Goal: Task Accomplishment & Management: Manage account settings

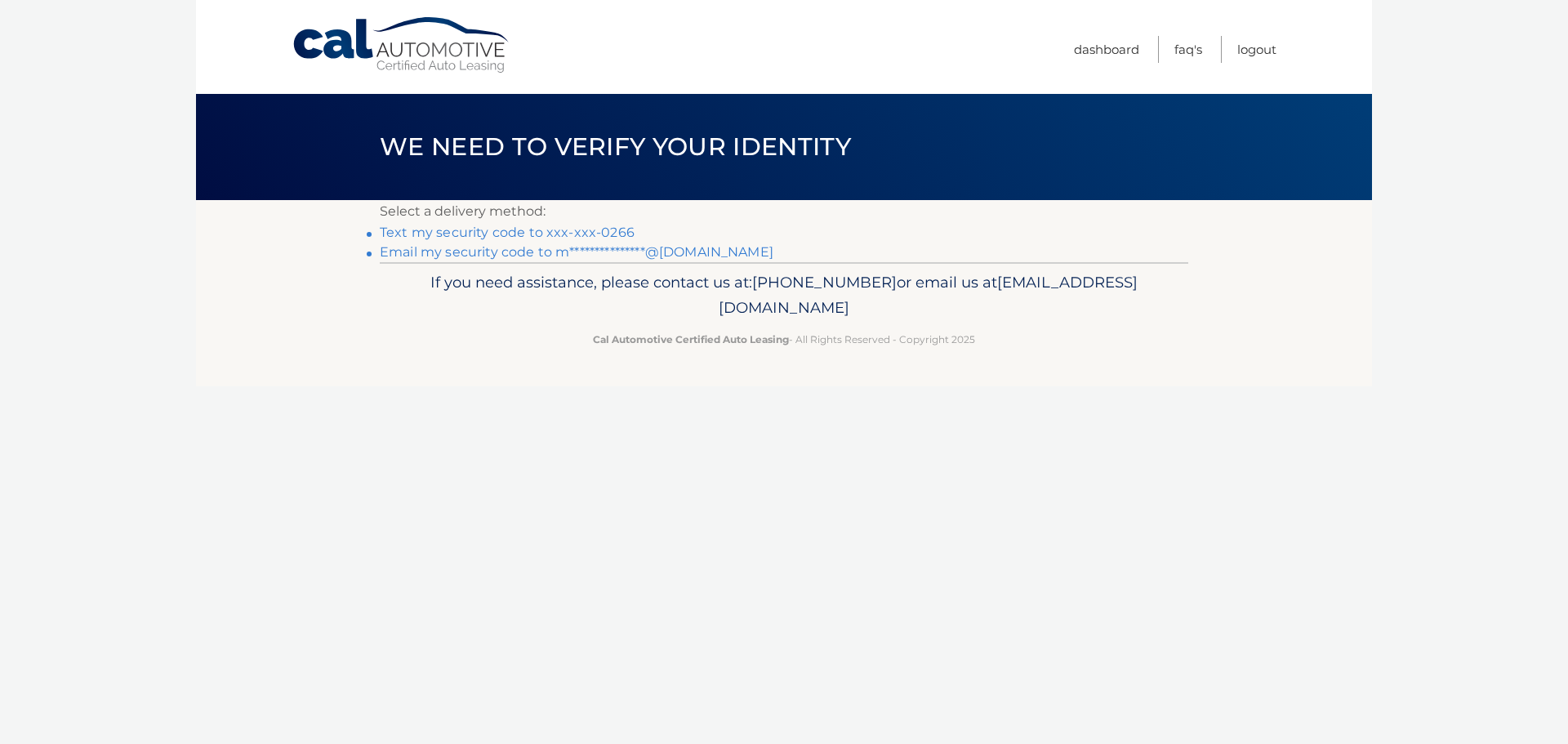
click at [553, 232] on link "Text my security code to xxx-xxx-0266" at bounding box center [507, 232] width 255 height 15
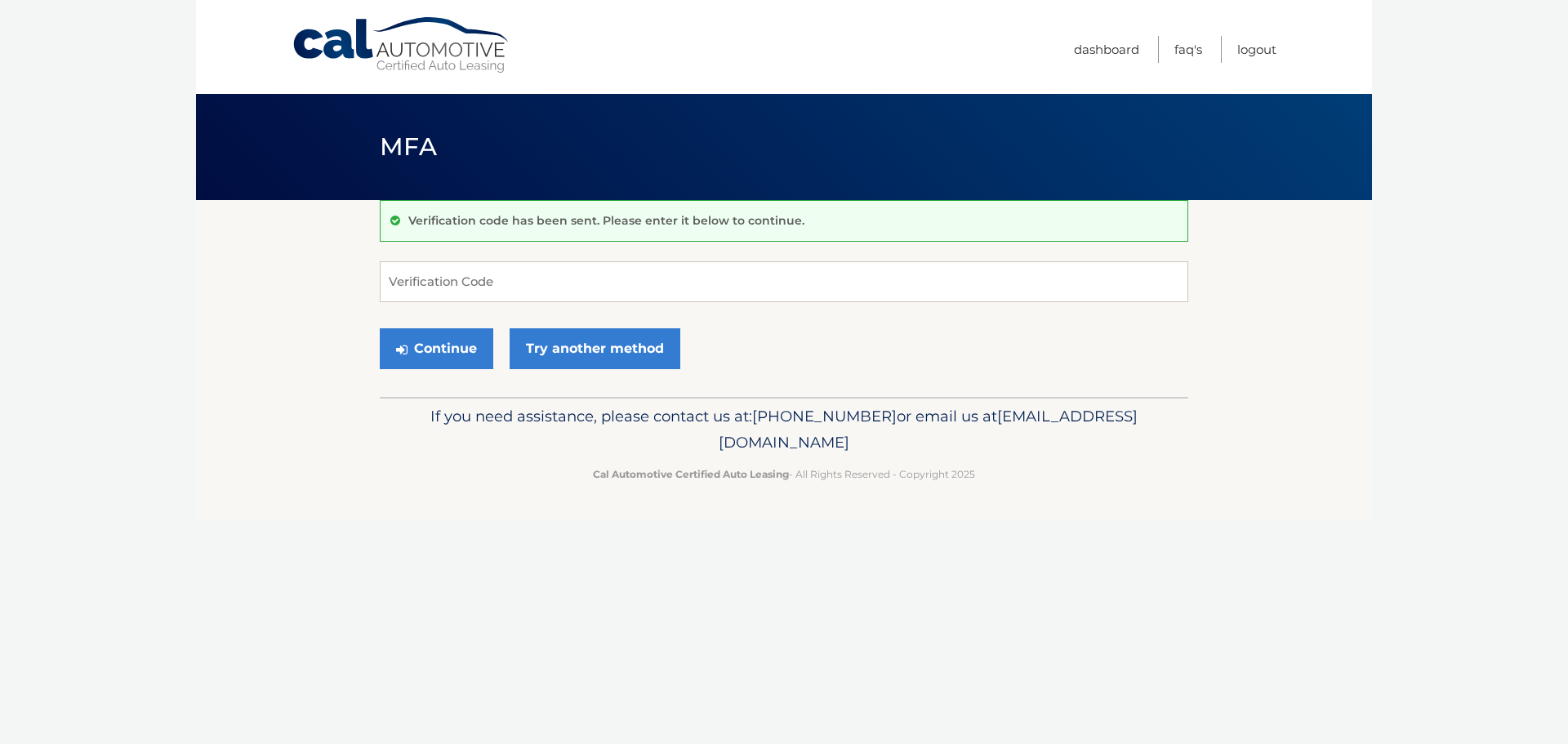
click at [543, 252] on div "Verification code has been sent. Please enter it below to continue. Verificatio…" at bounding box center [784, 298] width 808 height 197
click at [511, 279] on input "Verification Code" at bounding box center [784, 282] width 808 height 41
type input "141488"
click at [419, 356] on button "Continue" at bounding box center [436, 348] width 113 height 41
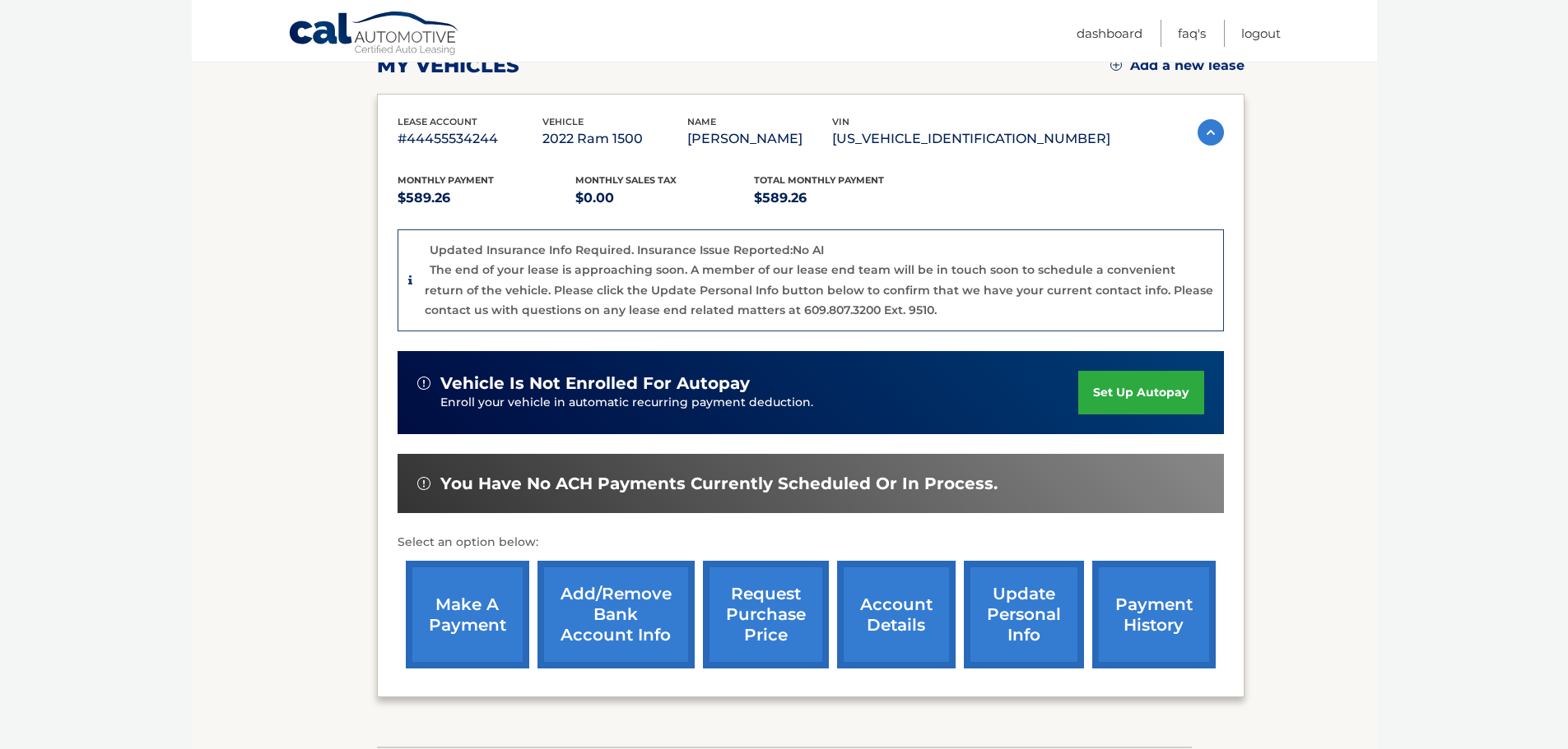
scroll to position [329, 0]
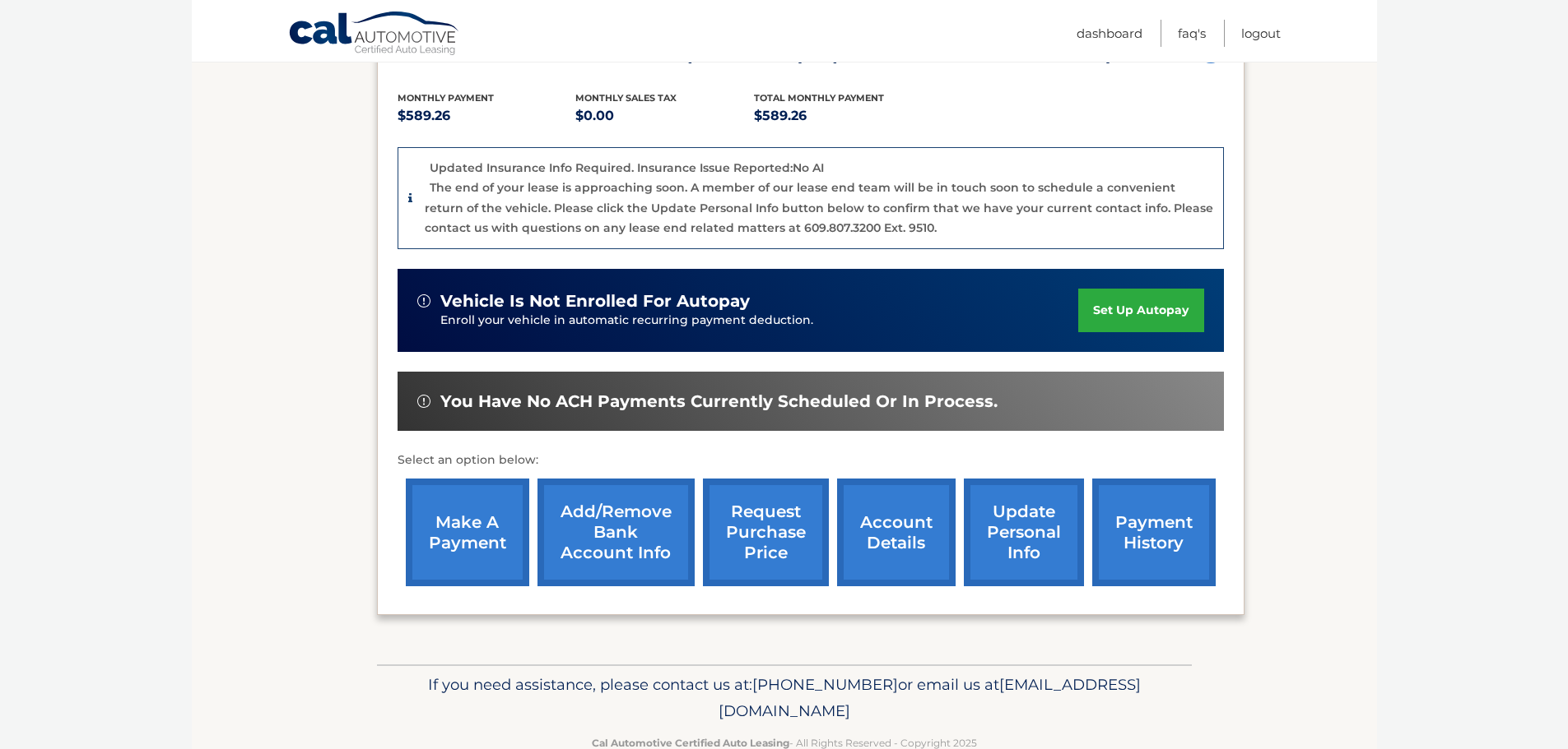
click at [910, 522] on link "account details" at bounding box center [896, 533] width 119 height 107
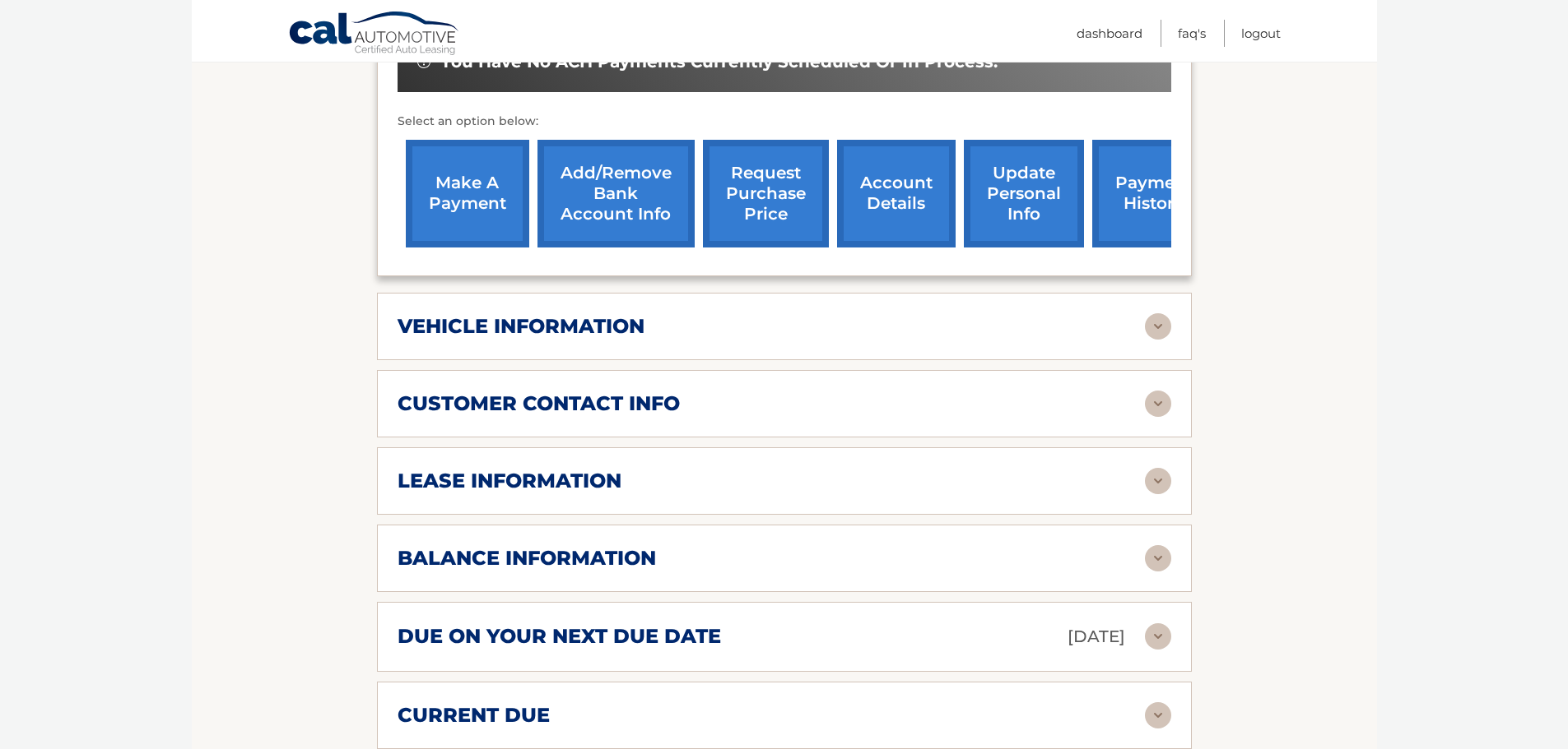
scroll to position [576, 0]
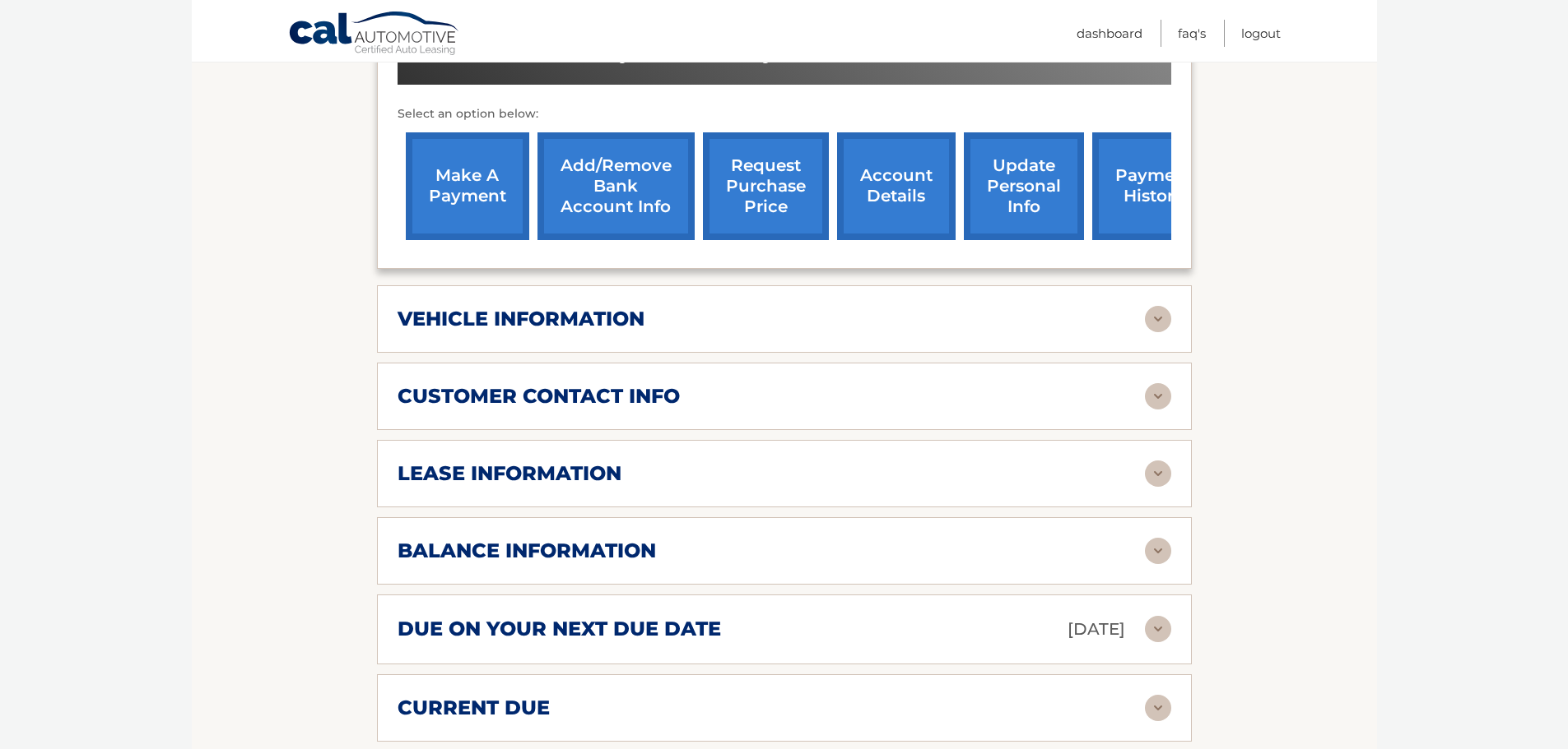
click at [747, 493] on div "lease information Contract Start Date Sep 17, 2022 Term 39 Maturity Date Dec 17…" at bounding box center [784, 473] width 815 height 67
click at [1163, 477] on img at bounding box center [1158, 473] width 26 height 26
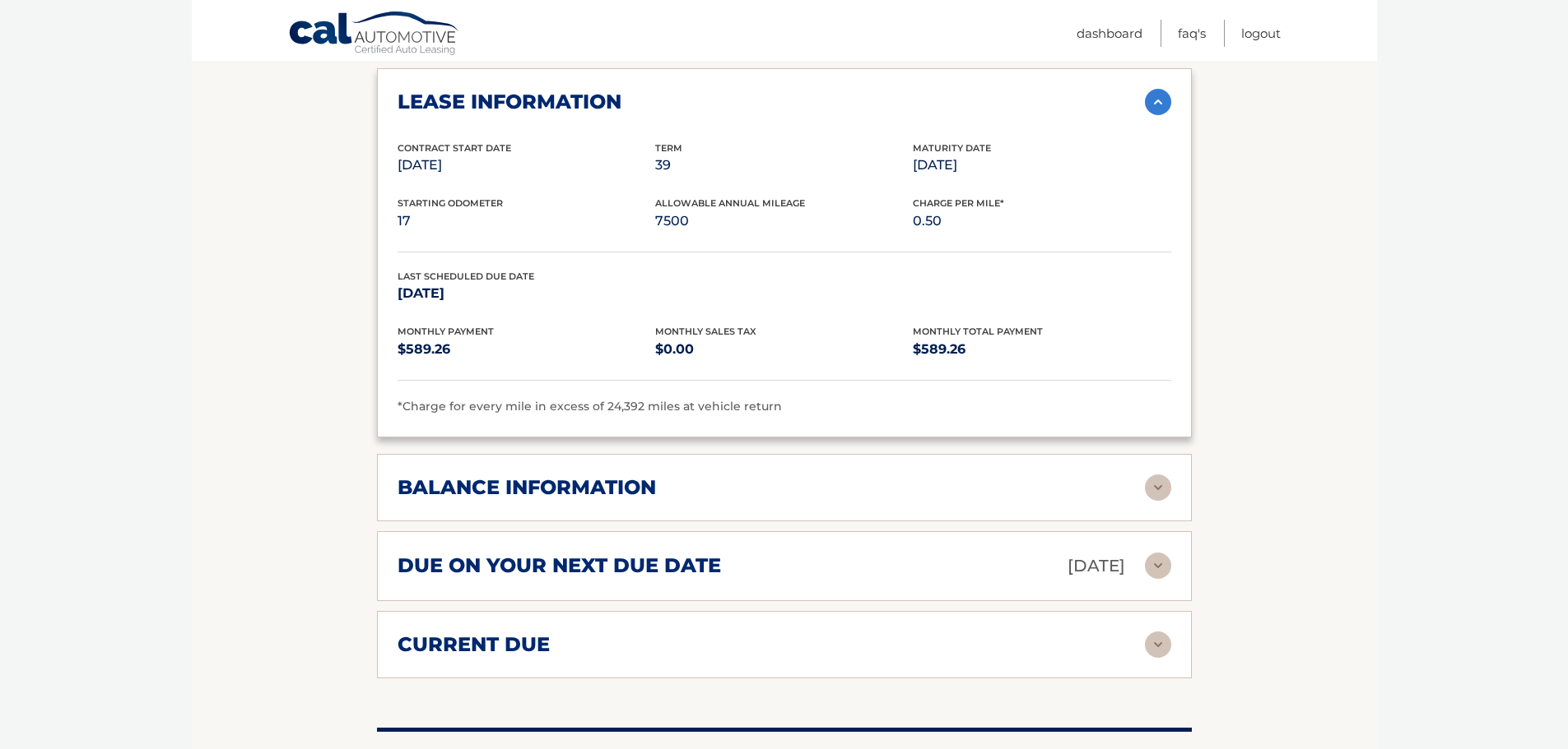
scroll to position [987, 0]
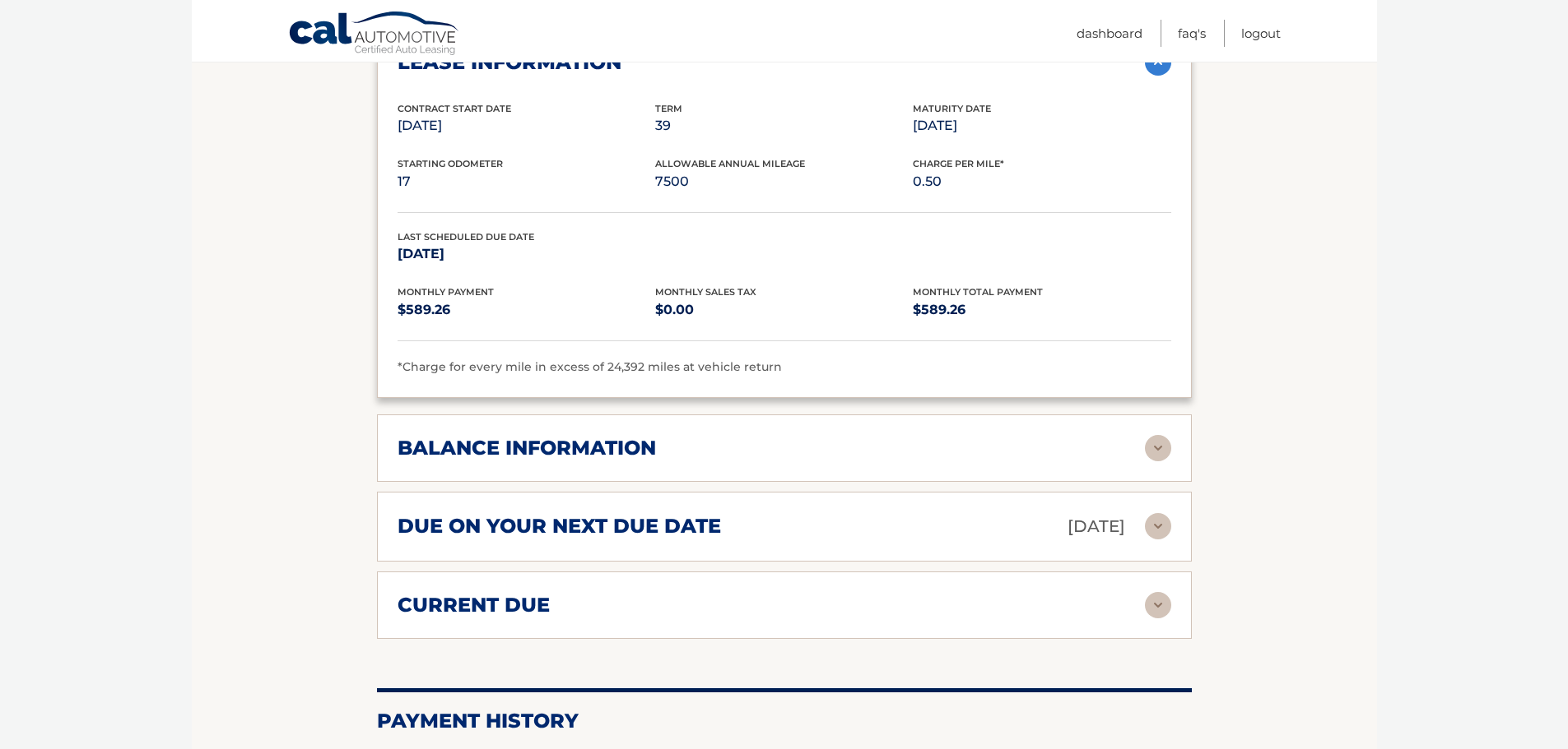
click at [614, 459] on h2 "balance information" at bounding box center [527, 448] width 259 height 25
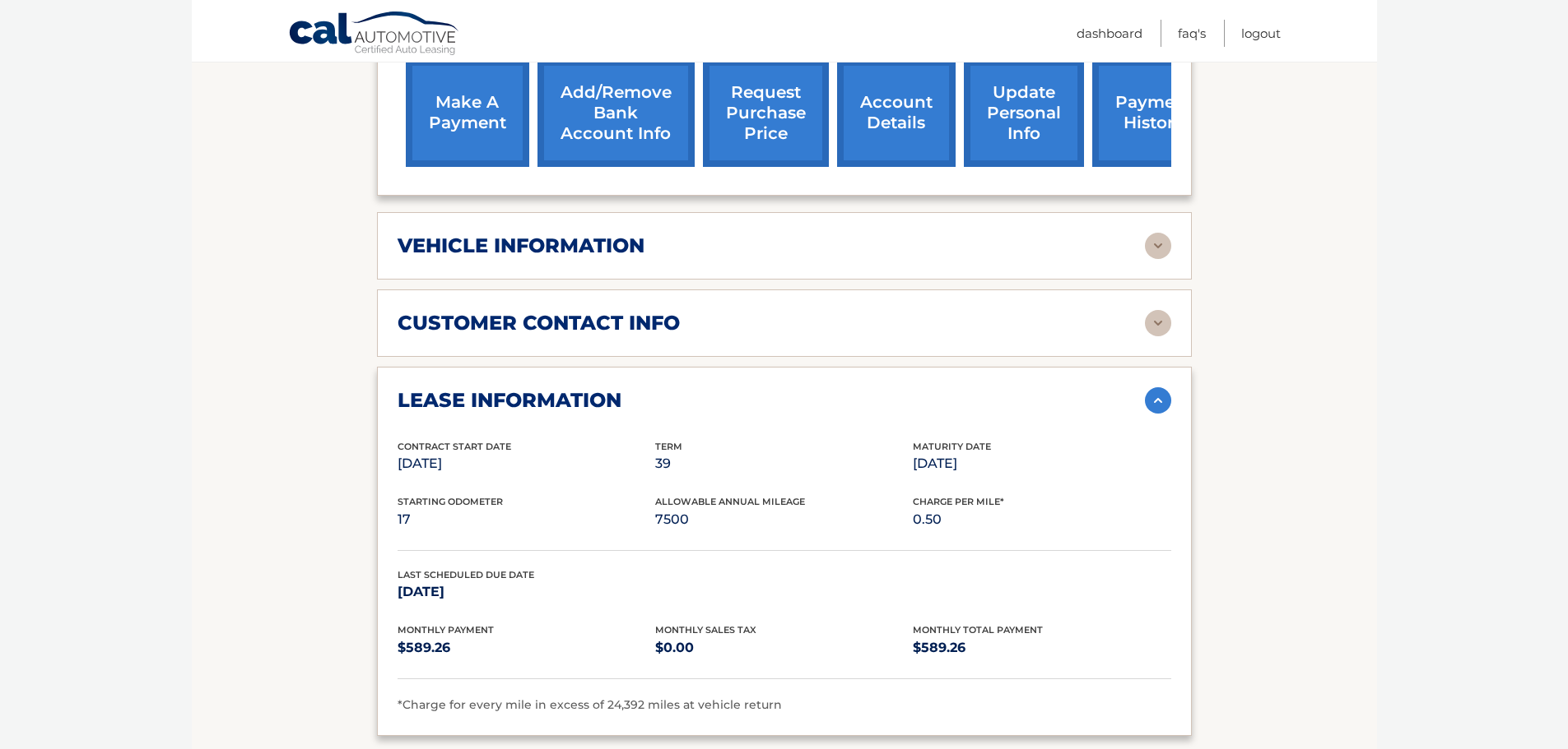
scroll to position [238, 0]
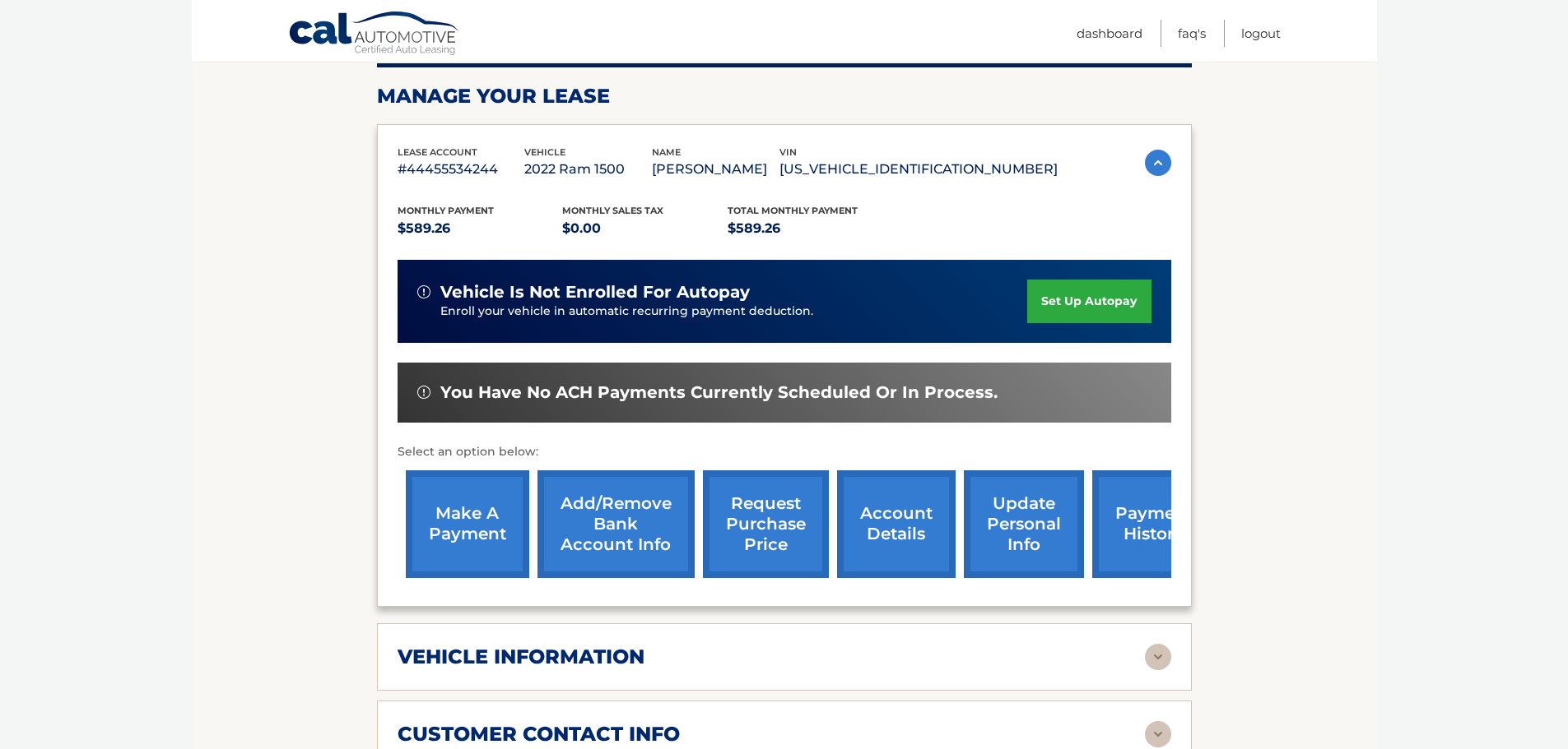
click at [777, 515] on link "request purchase price" at bounding box center [765, 524] width 126 height 107
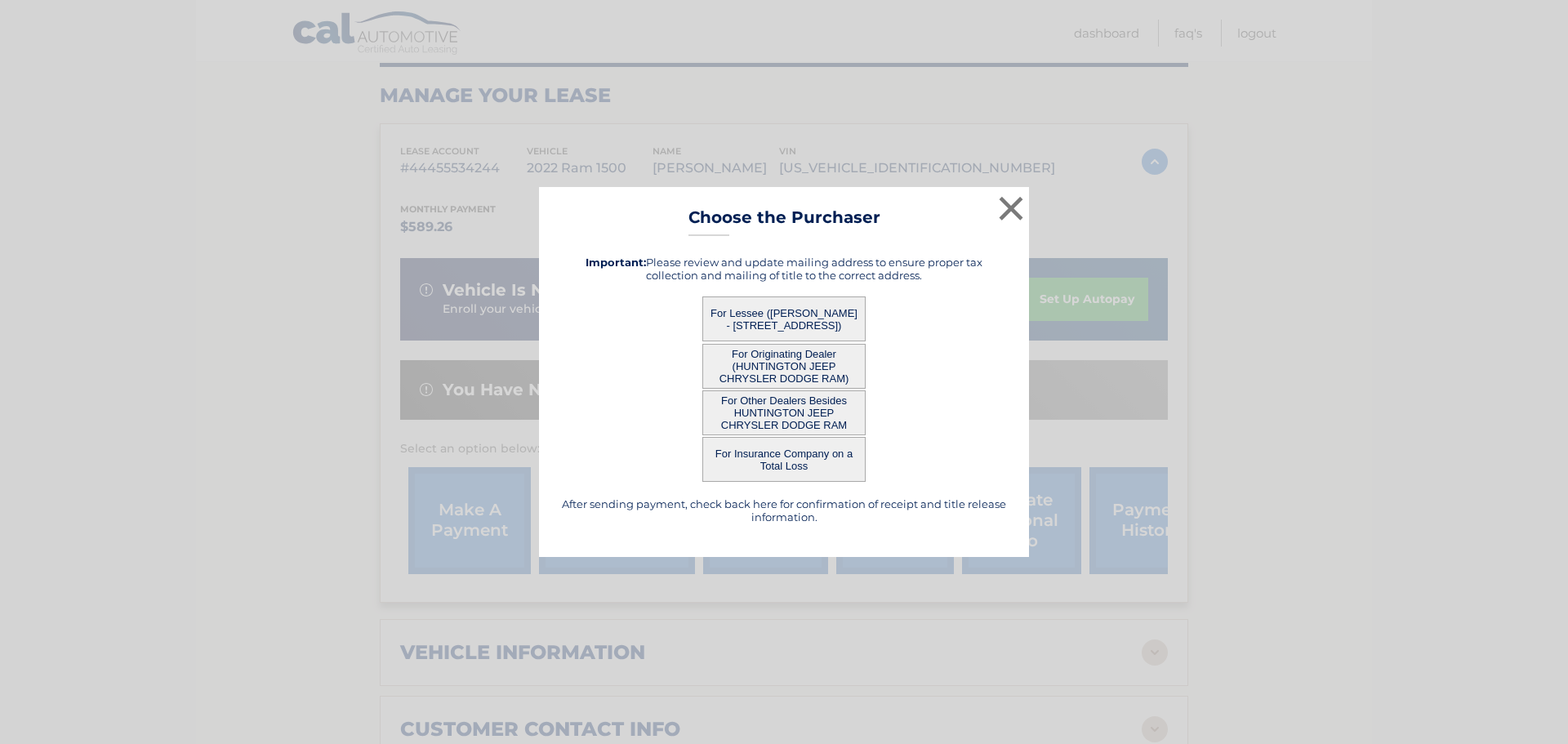
click at [814, 362] on button "For Originating Dealer (HUNTINGTON JEEP CHRYSLER DODGE RAM)" at bounding box center [784, 366] width 164 height 45
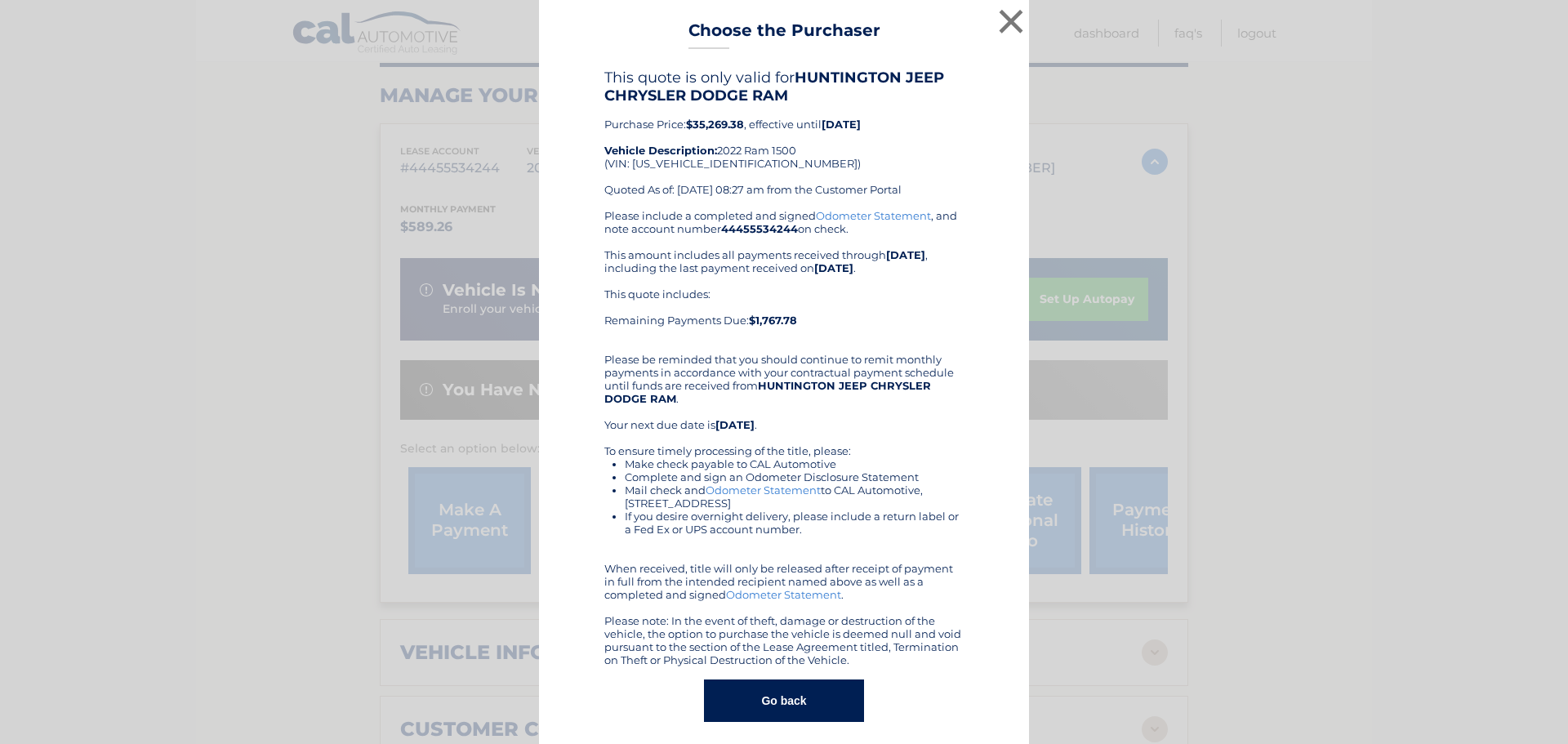
click at [774, 700] on button "Go back" at bounding box center [783, 700] width 159 height 43
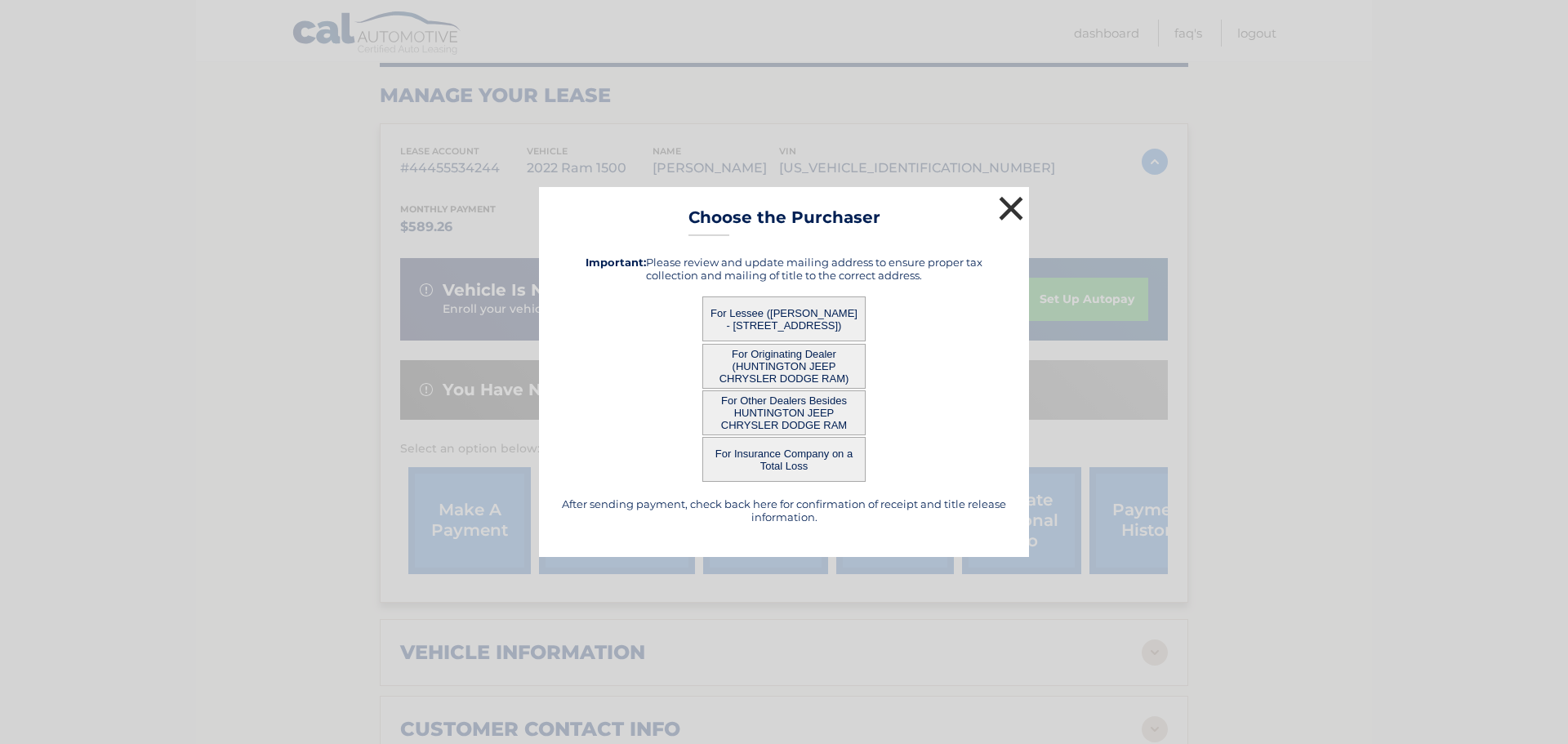
click at [999, 206] on button "×" at bounding box center [1011, 208] width 32 height 32
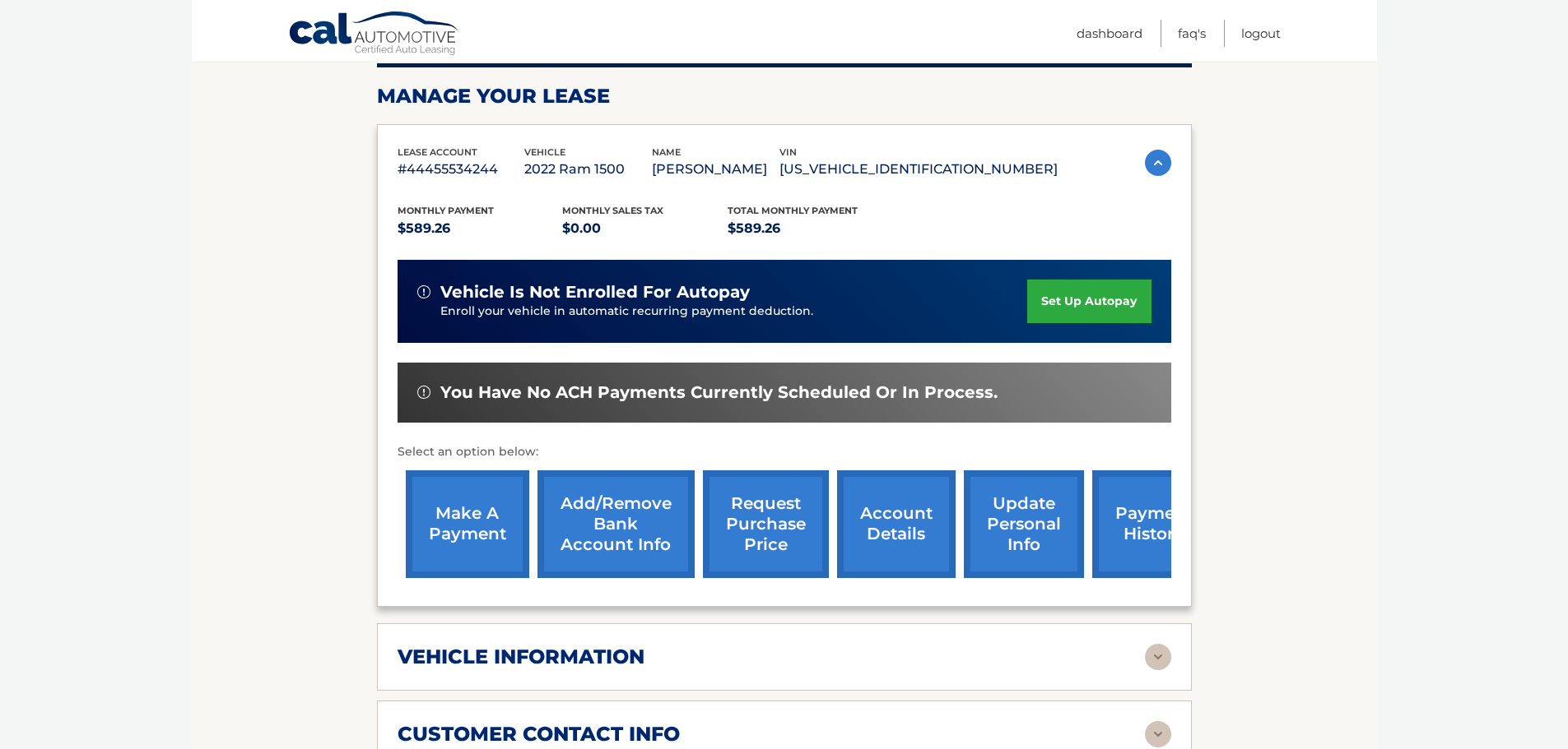
drag, startPoint x: 1034, startPoint y: 169, endPoint x: 893, endPoint y: 177, distance: 141.2
click at [893, 177] on p "1C6RRFFG3NN352933" at bounding box center [918, 170] width 278 height 23
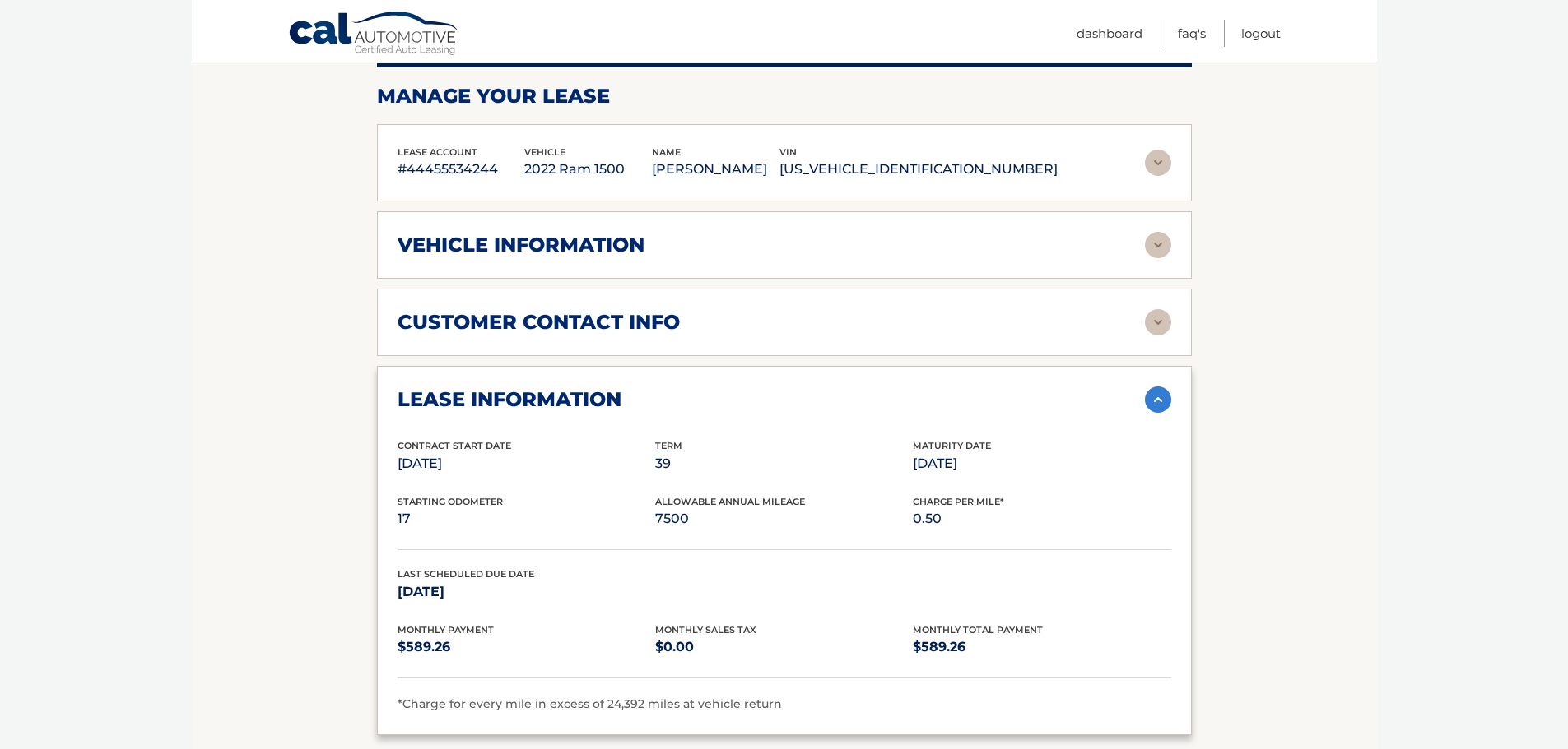
copy p "1C6RRFFG3NN352933"
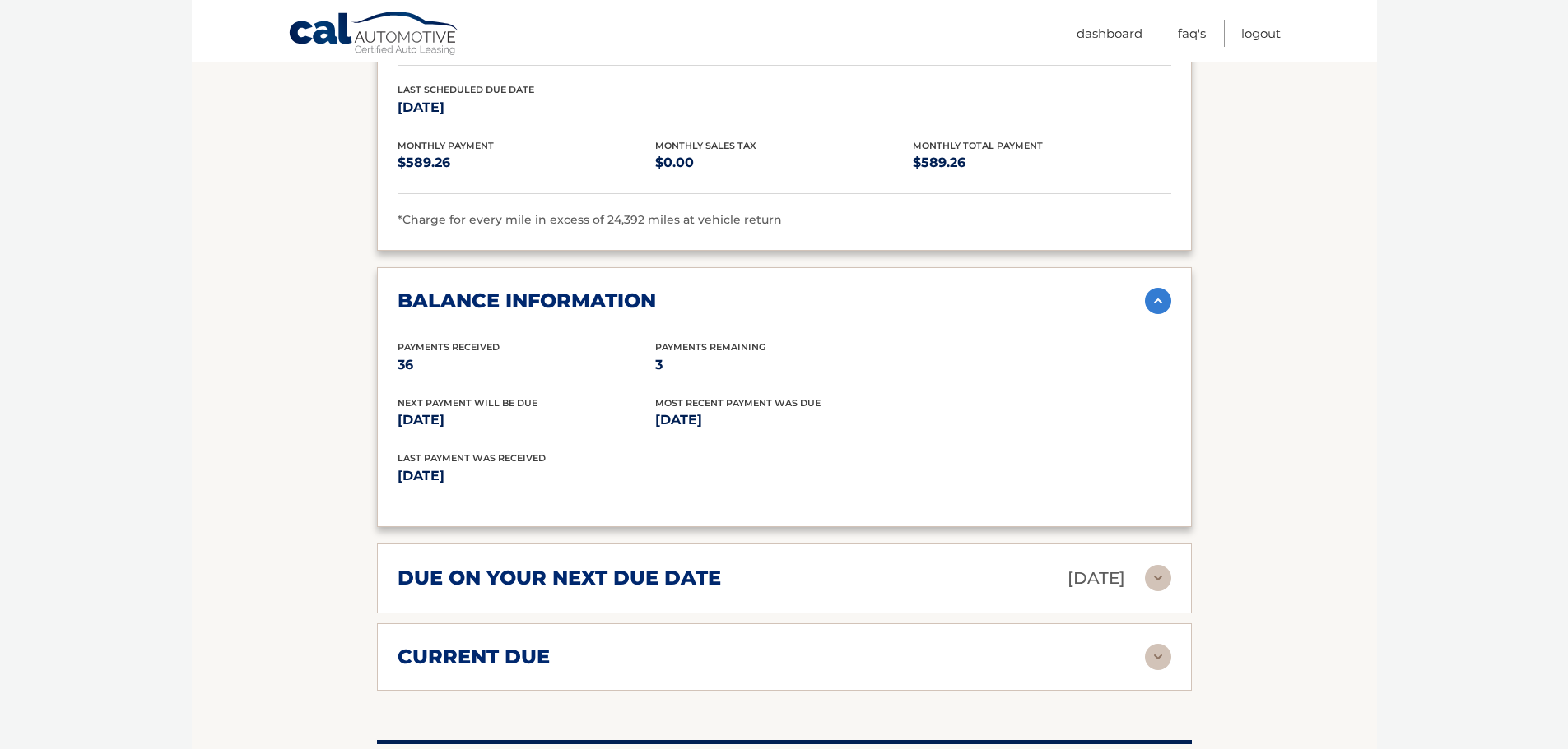
scroll to position [905, 0]
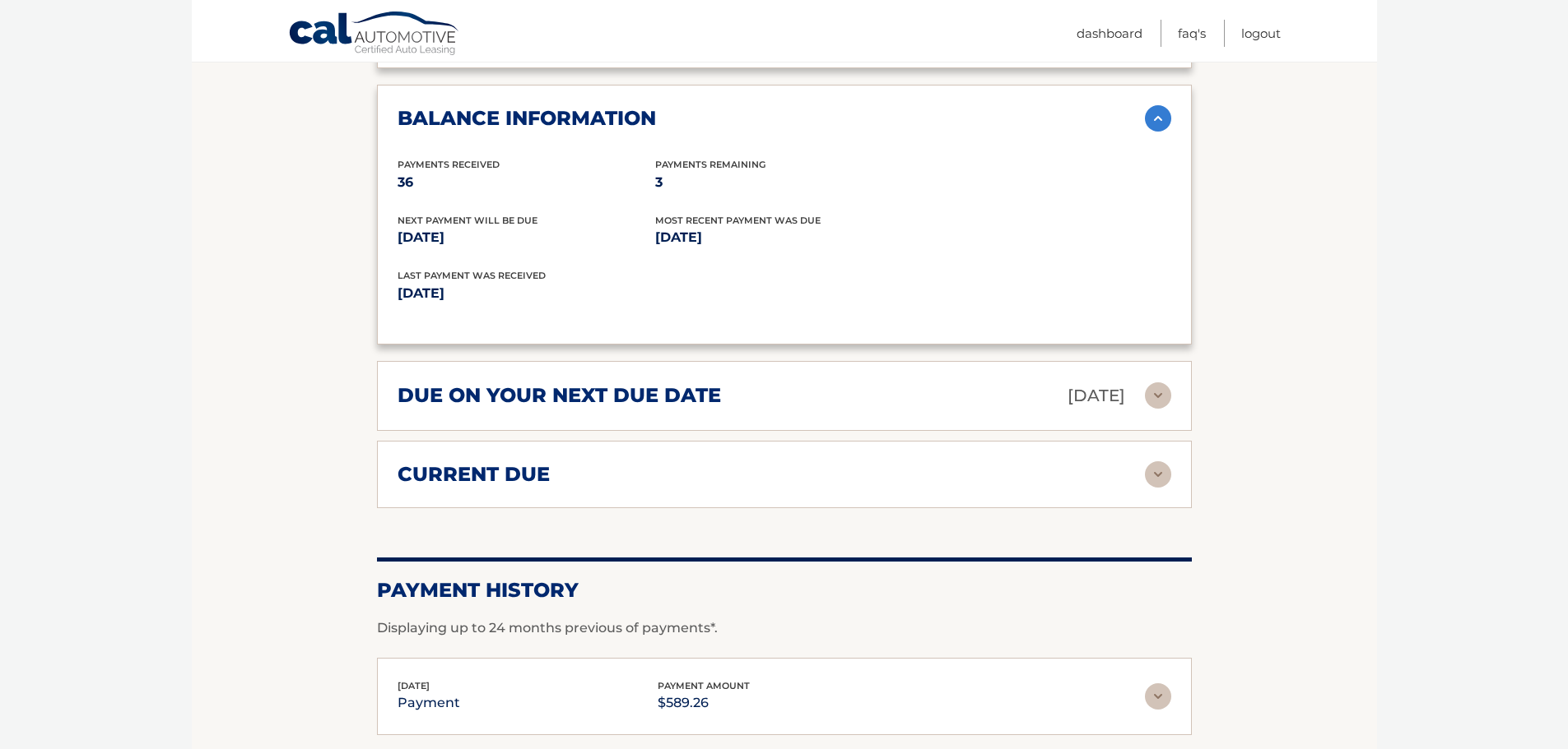
click at [1172, 465] on div "current due Late Charges $0.00 Miscelleneous Charges* $0.00 Sales Tax $0.00 pay…" at bounding box center [784, 474] width 815 height 67
click at [1159, 467] on img at bounding box center [1158, 474] width 26 height 26
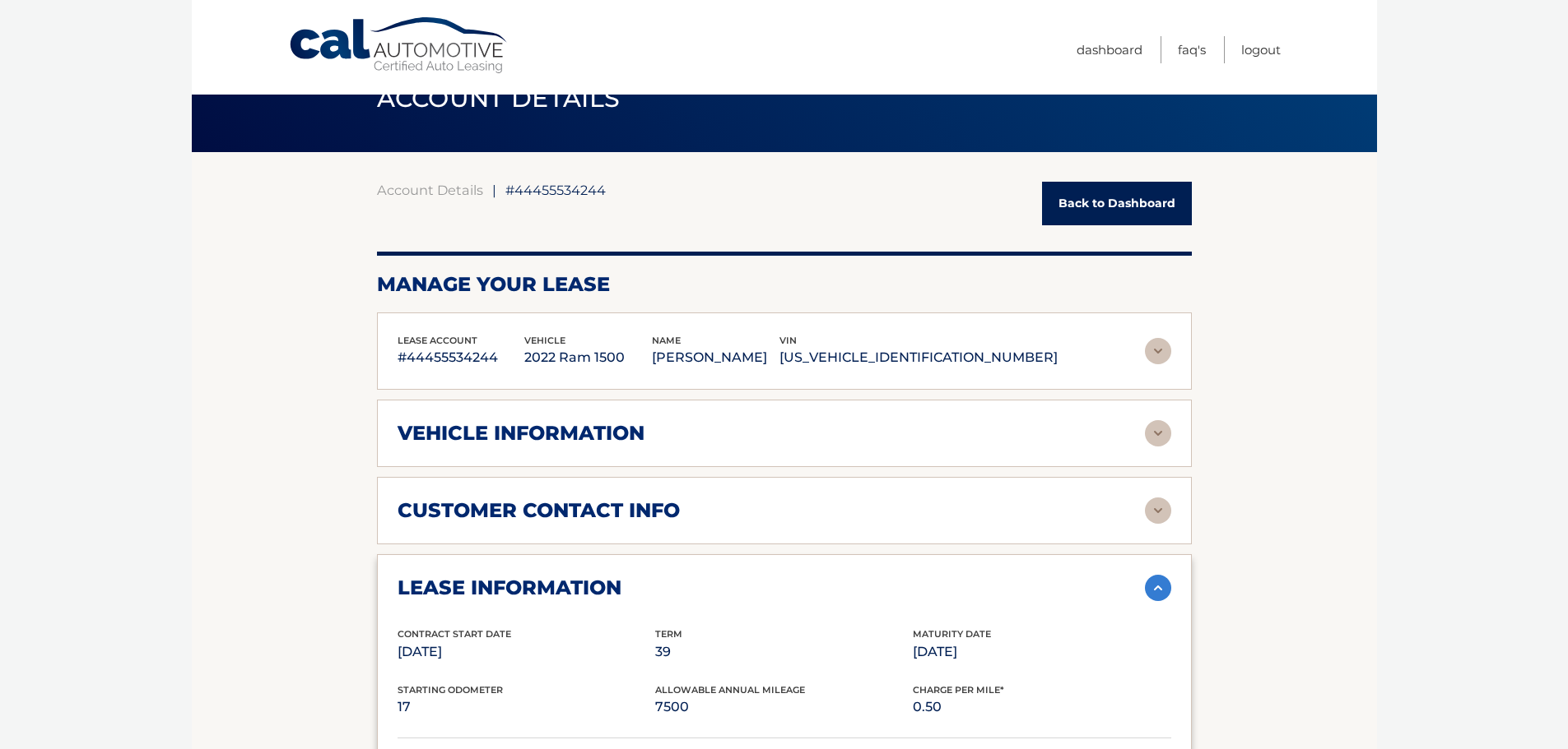
scroll to position [0, 0]
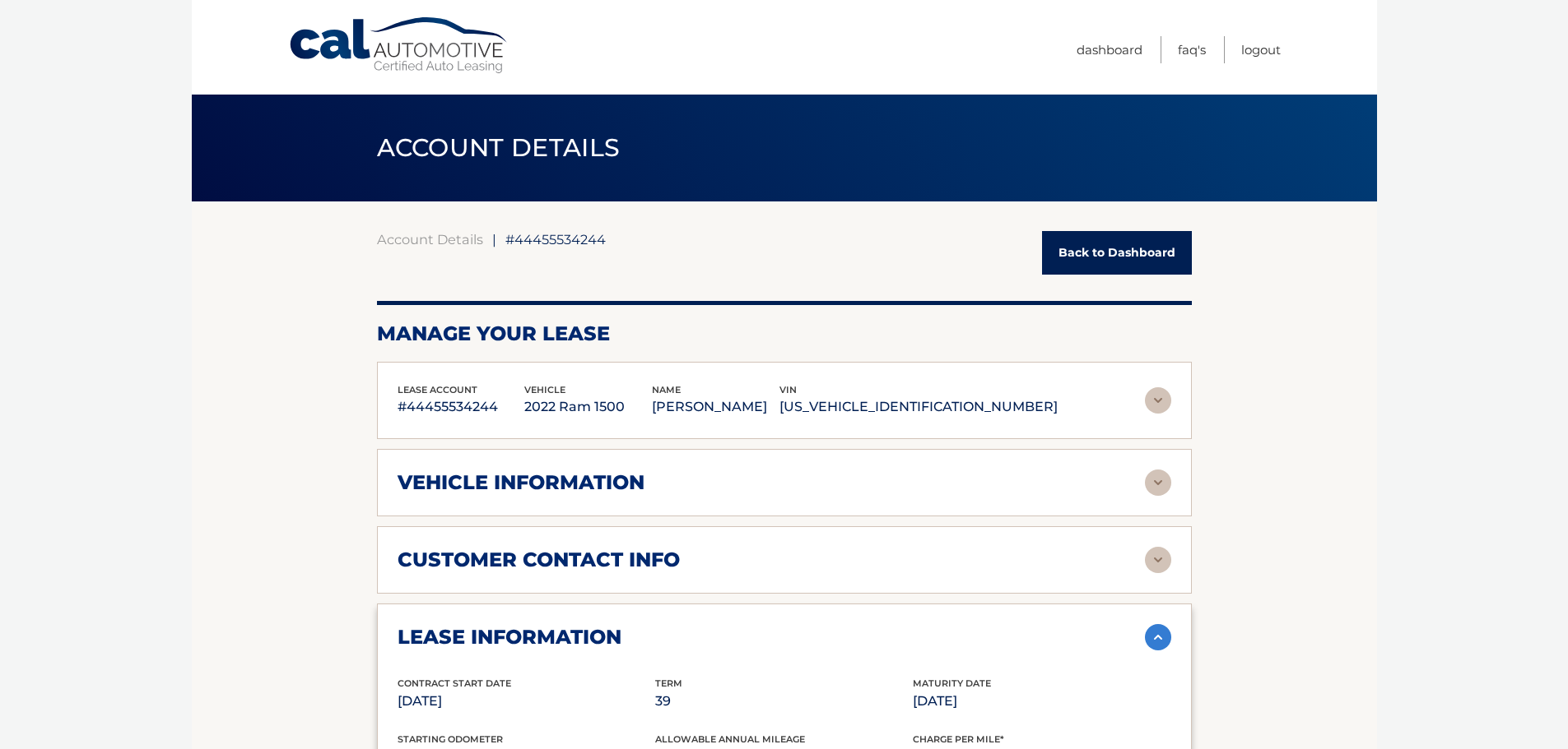
click at [558, 147] on span "ACCOUNT DETAILS" at bounding box center [498, 148] width 243 height 31
click at [1092, 243] on link "Back to Dashboard" at bounding box center [1117, 253] width 150 height 44
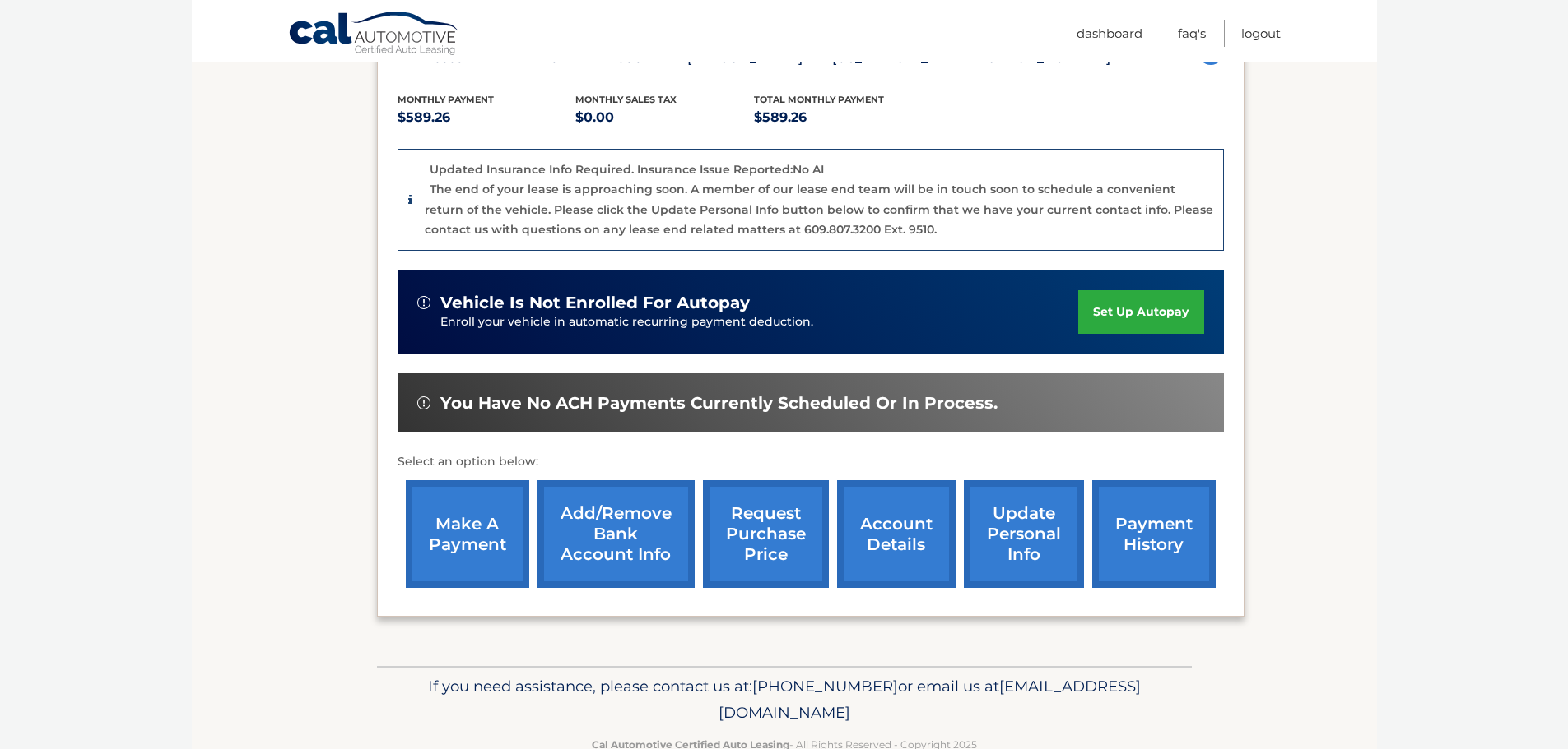
scroll to position [329, 0]
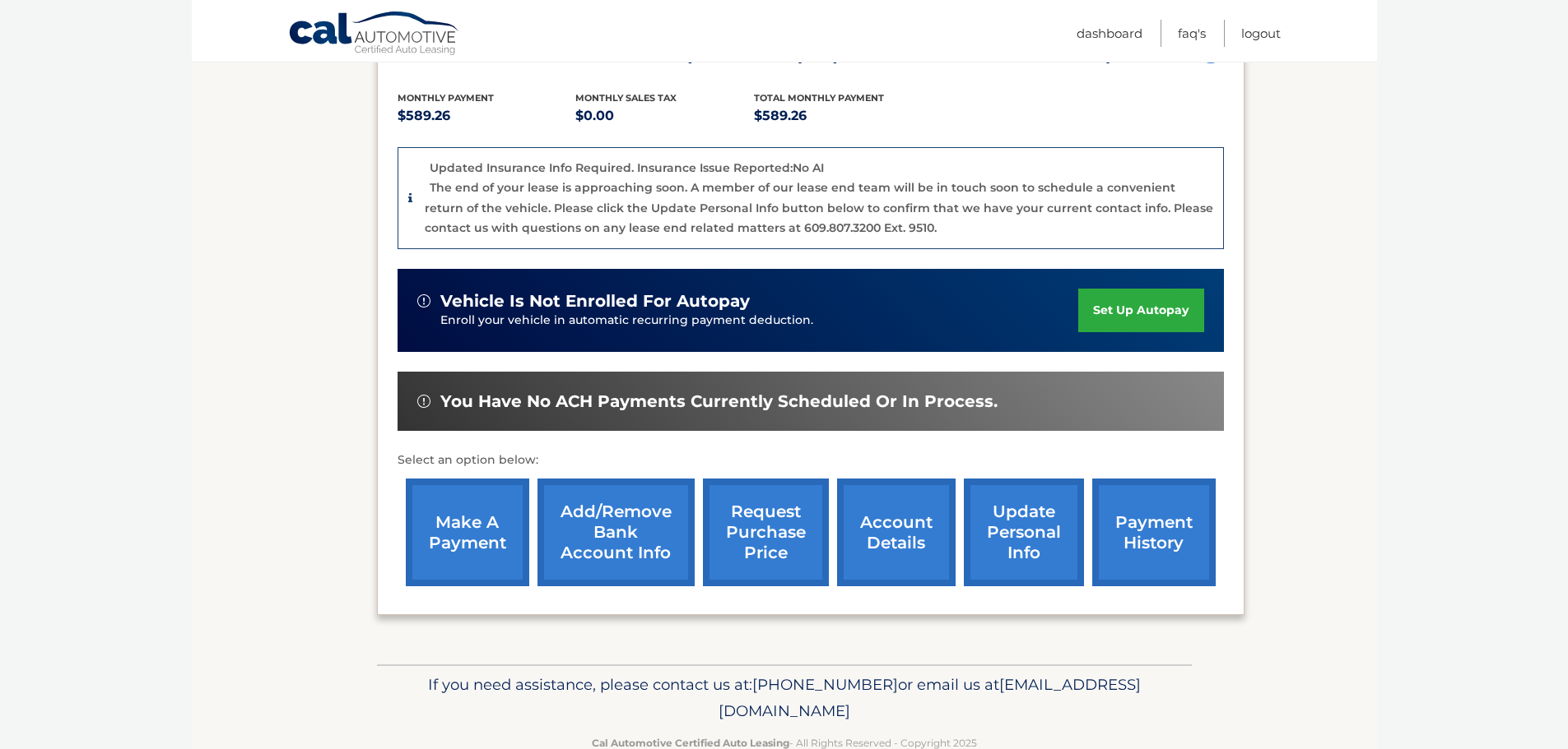
click at [485, 511] on link "make a payment" at bounding box center [467, 533] width 124 height 107
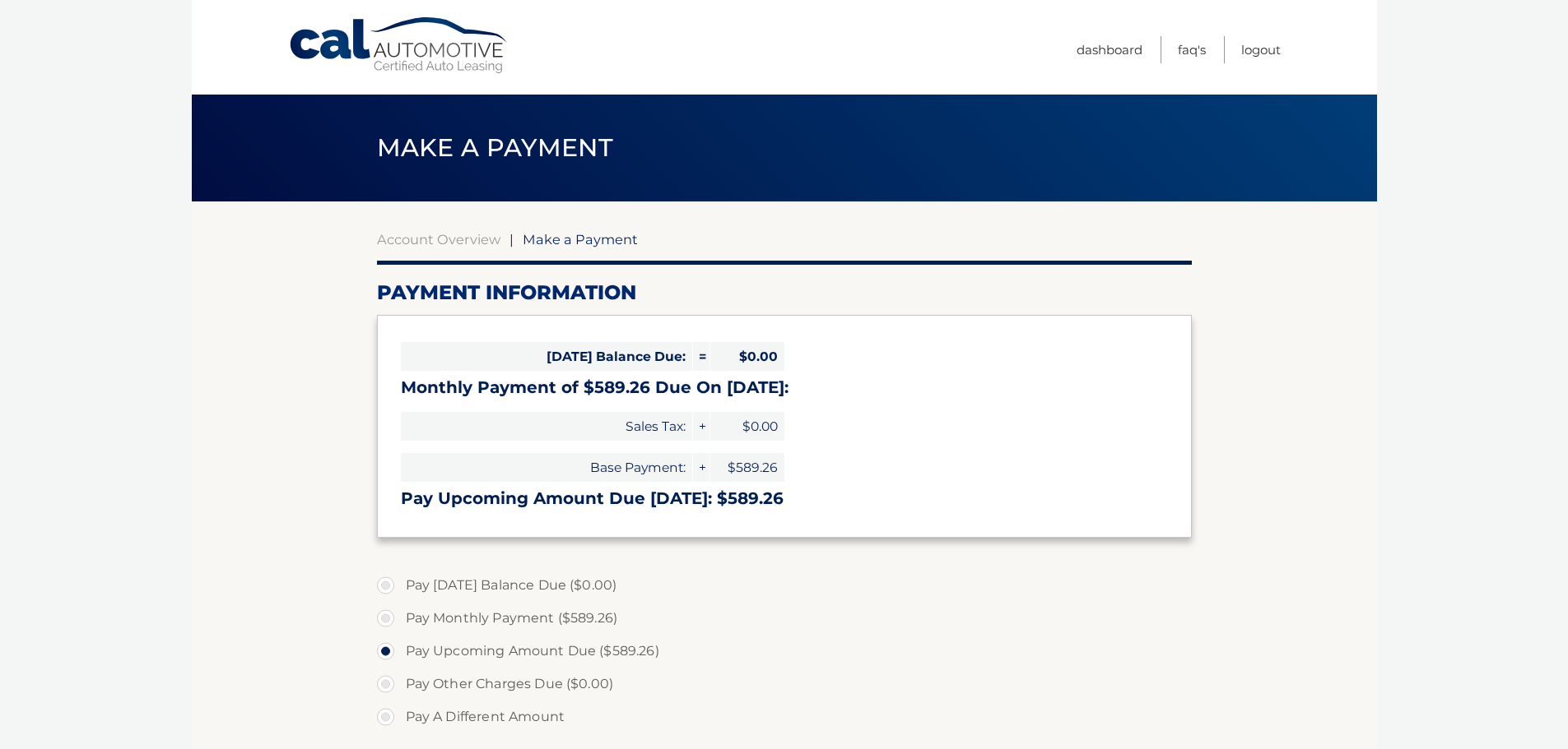
select select "MzBkYWE1MmQtM2NhYS00YWE1LTkyMDgtZjE4M2JjMzU4OGU4"
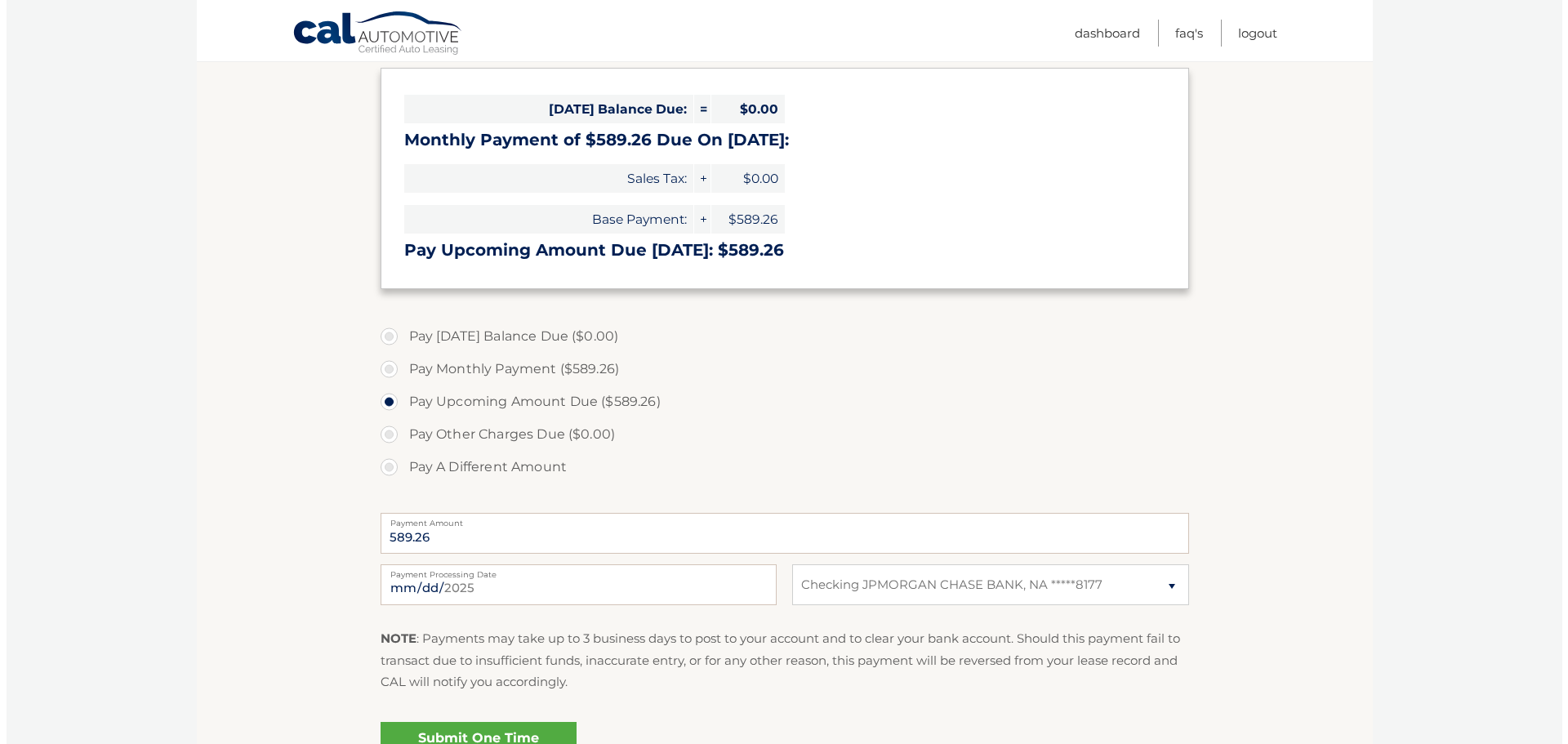
scroll to position [326, 0]
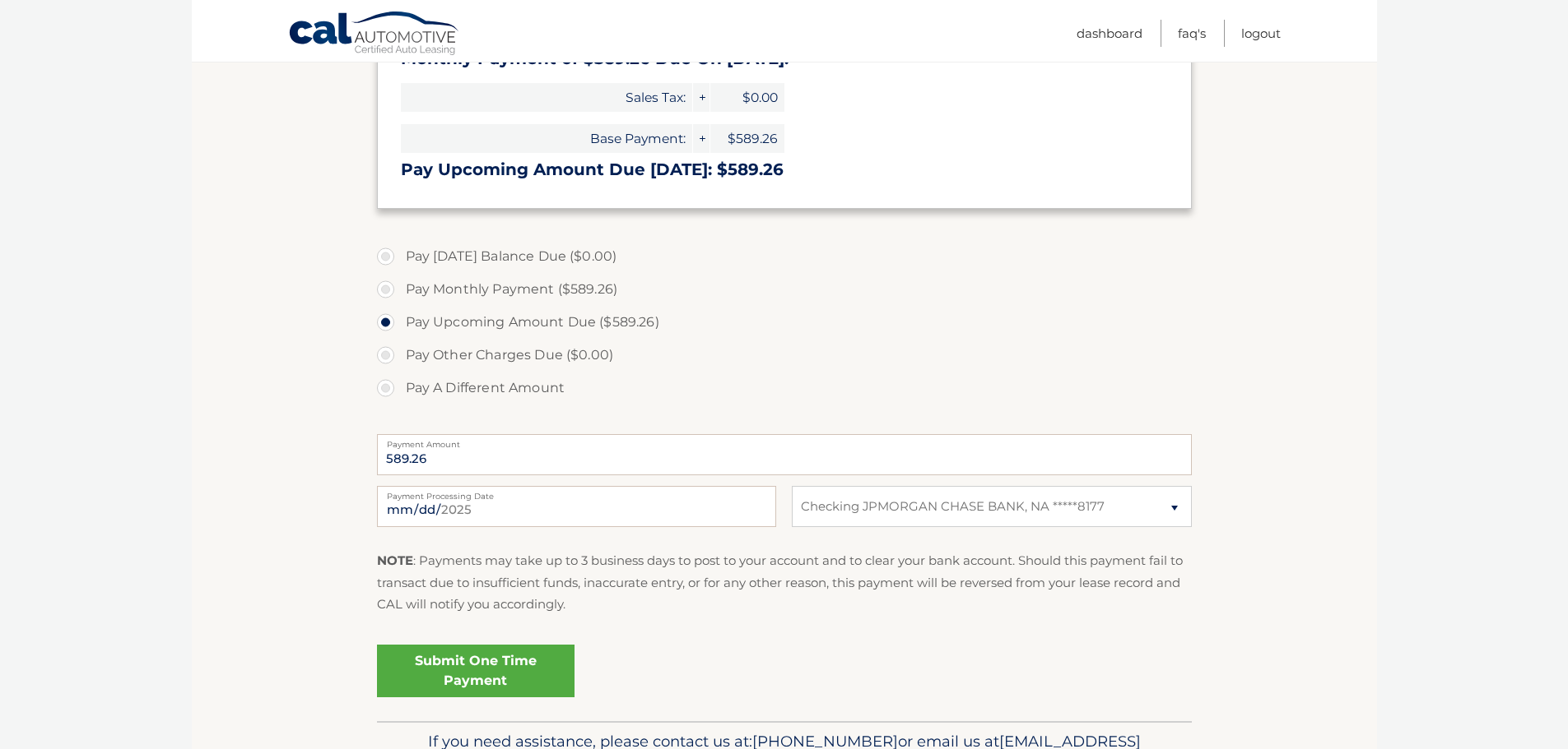
click at [457, 680] on link "Submit One Time Payment" at bounding box center [475, 670] width 197 height 53
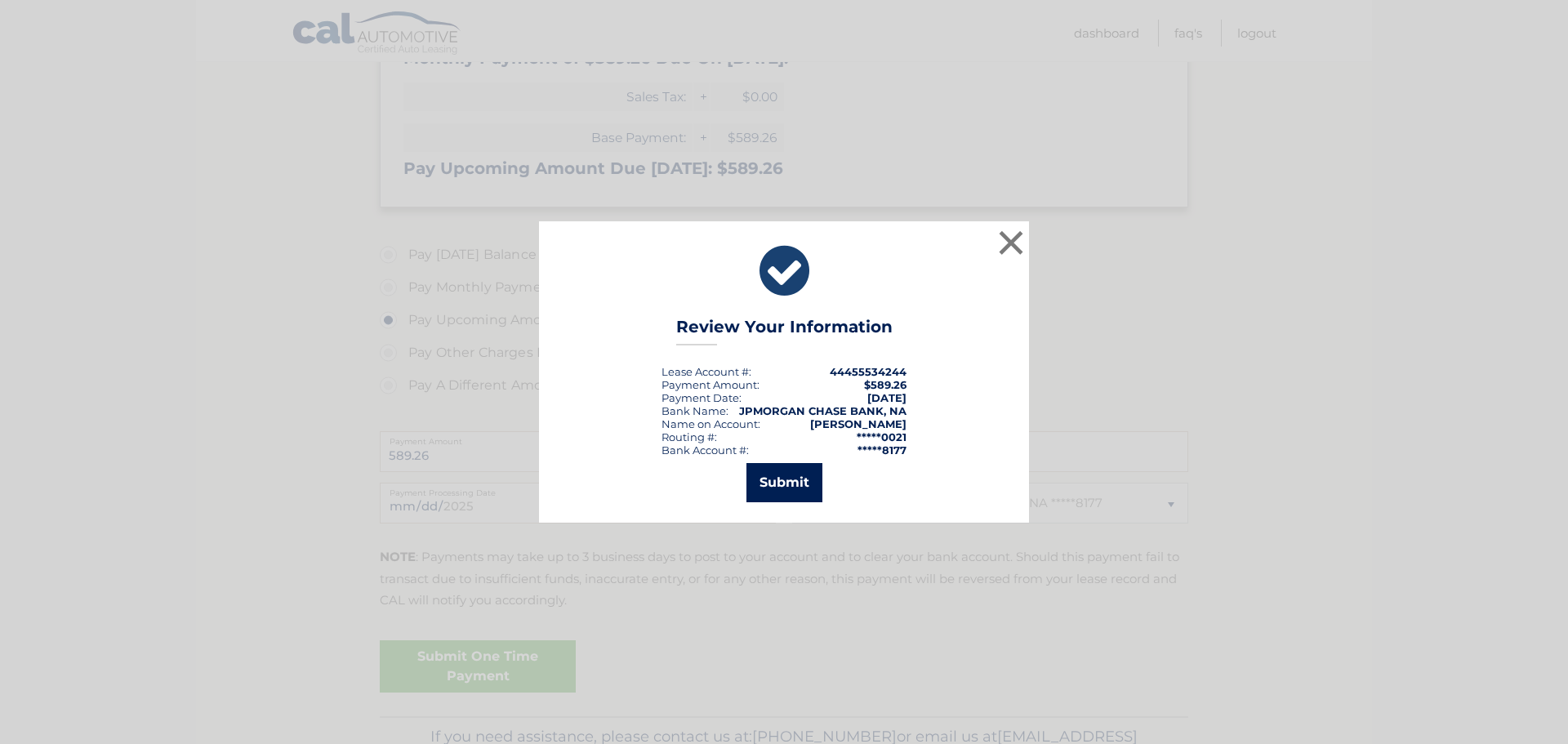
click at [777, 480] on button "Submit" at bounding box center [784, 482] width 76 height 39
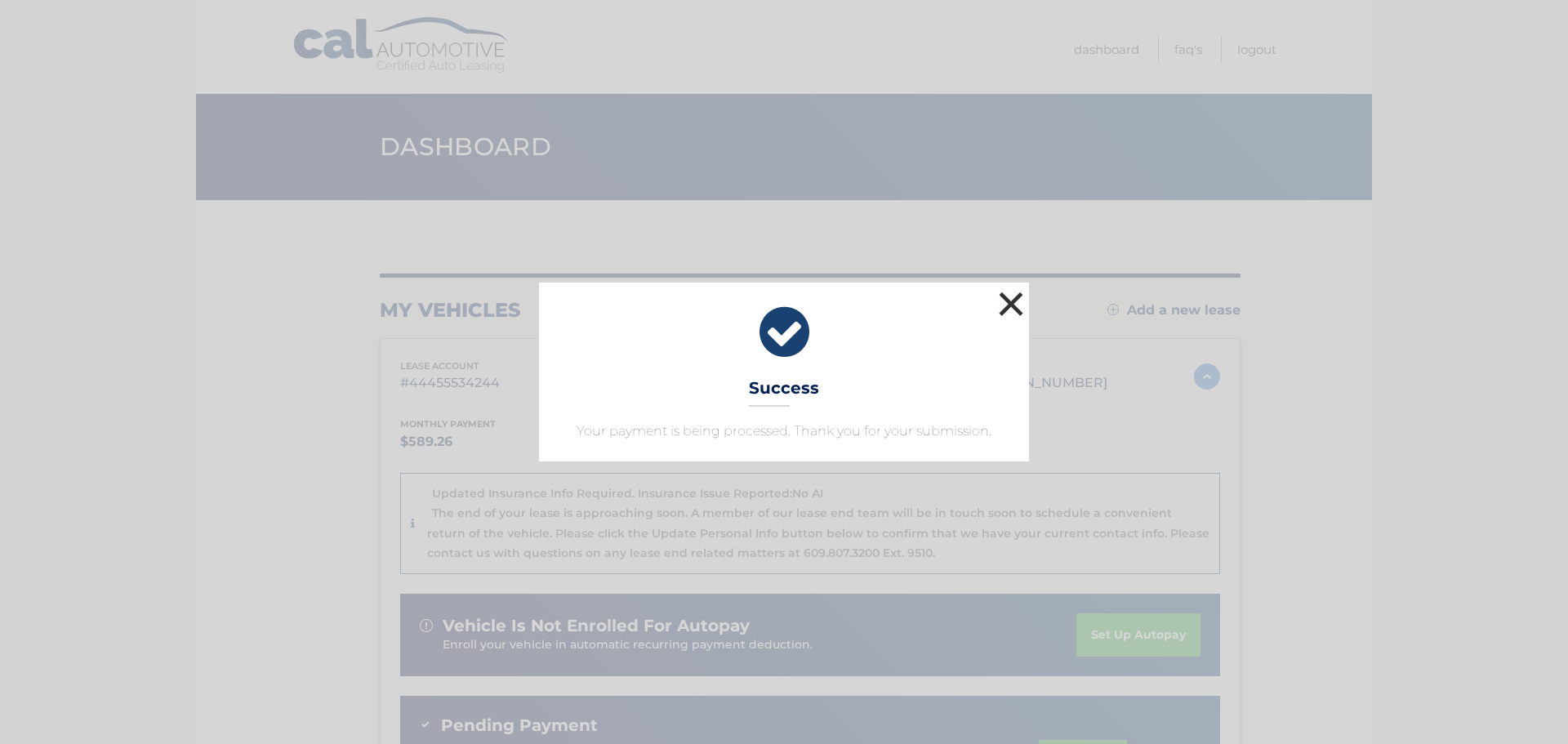
click at [1020, 303] on button "×" at bounding box center [1011, 303] width 32 height 32
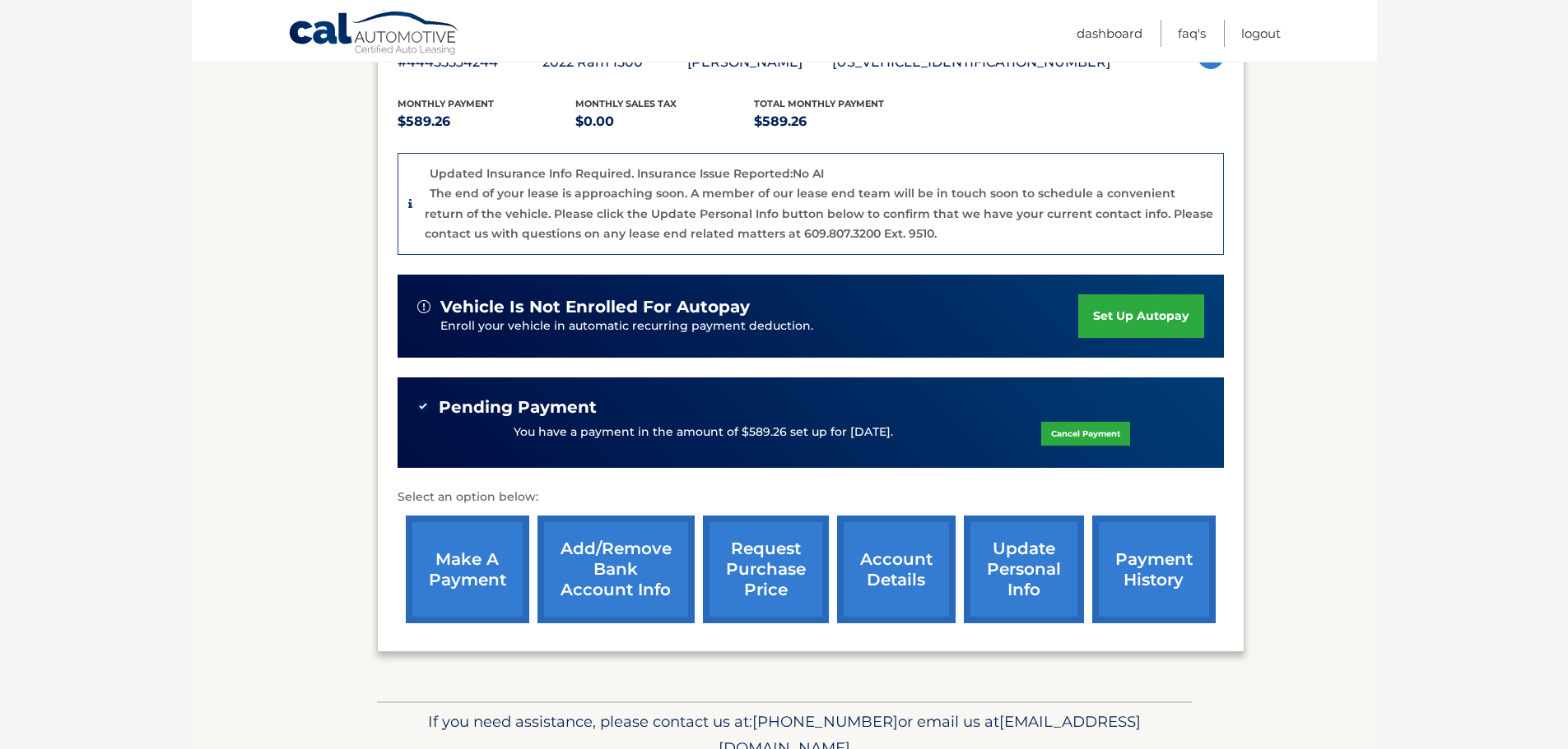
scroll to position [400, 0]
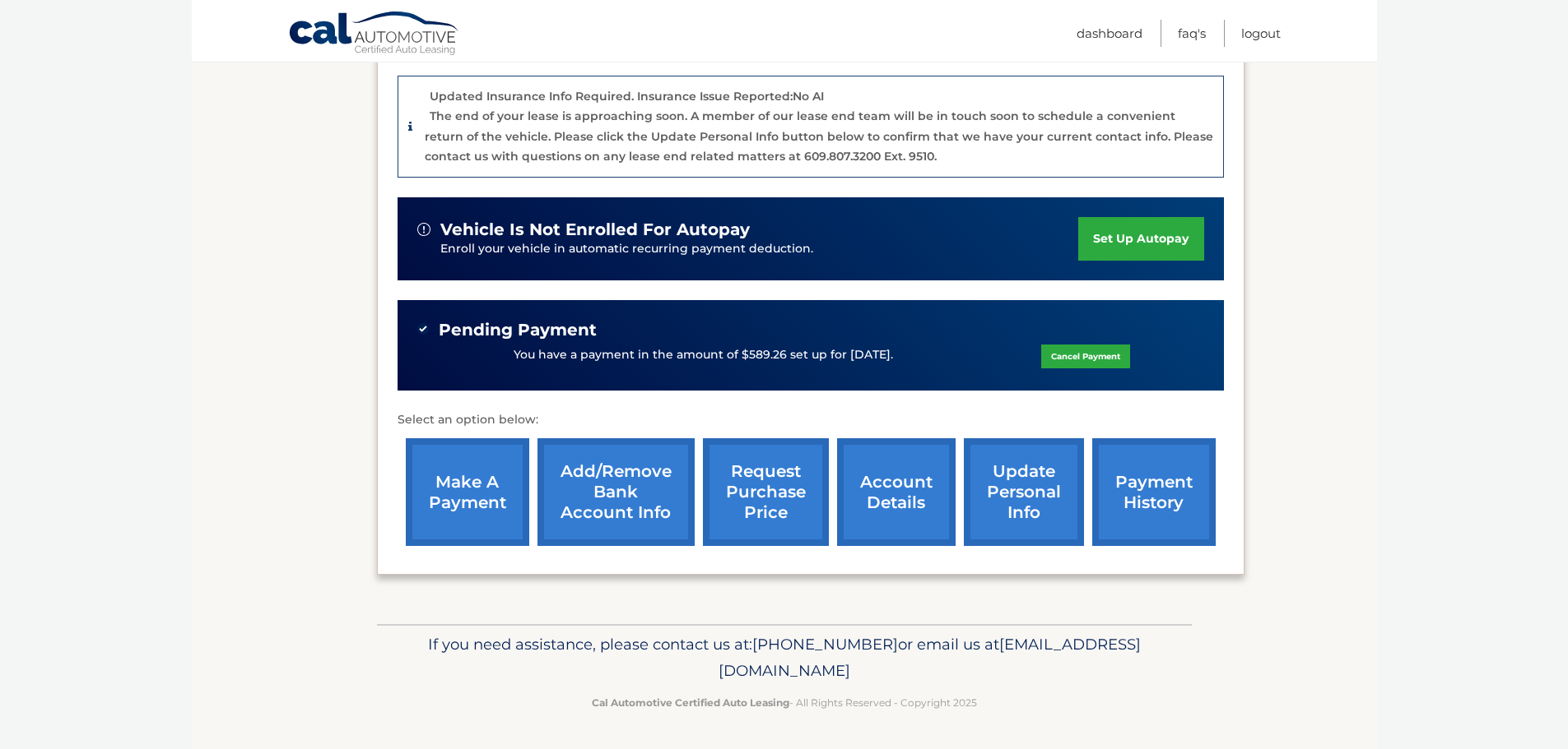
click at [900, 484] on link "account details" at bounding box center [896, 492] width 119 height 107
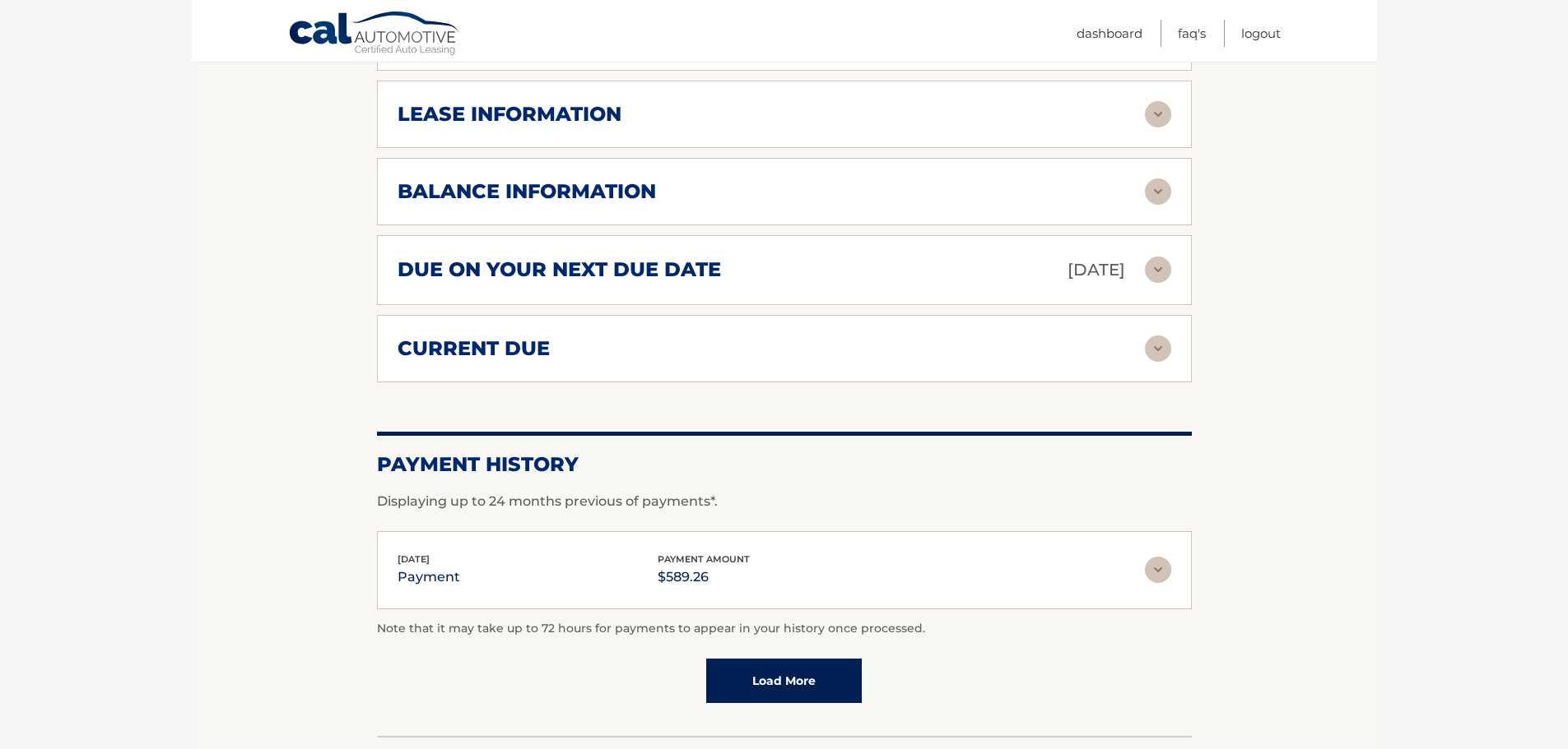
scroll to position [740, 0]
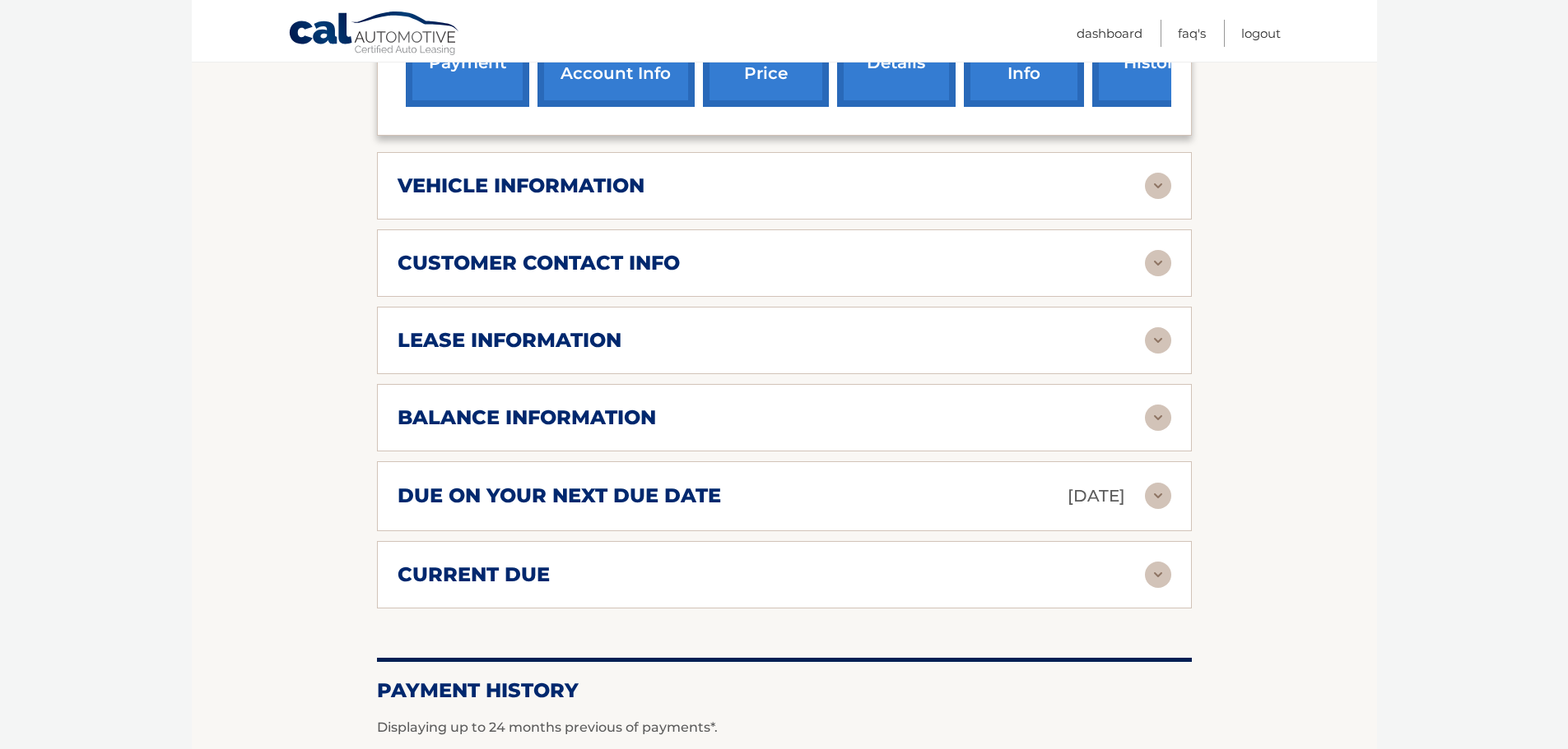
click at [677, 203] on div "vehicle information vehicle Year 2022 vehicle make Ram vehicle model 1500 vehic…" at bounding box center [784, 186] width 815 height 67
click at [1146, 193] on img at bounding box center [1158, 185] width 26 height 26
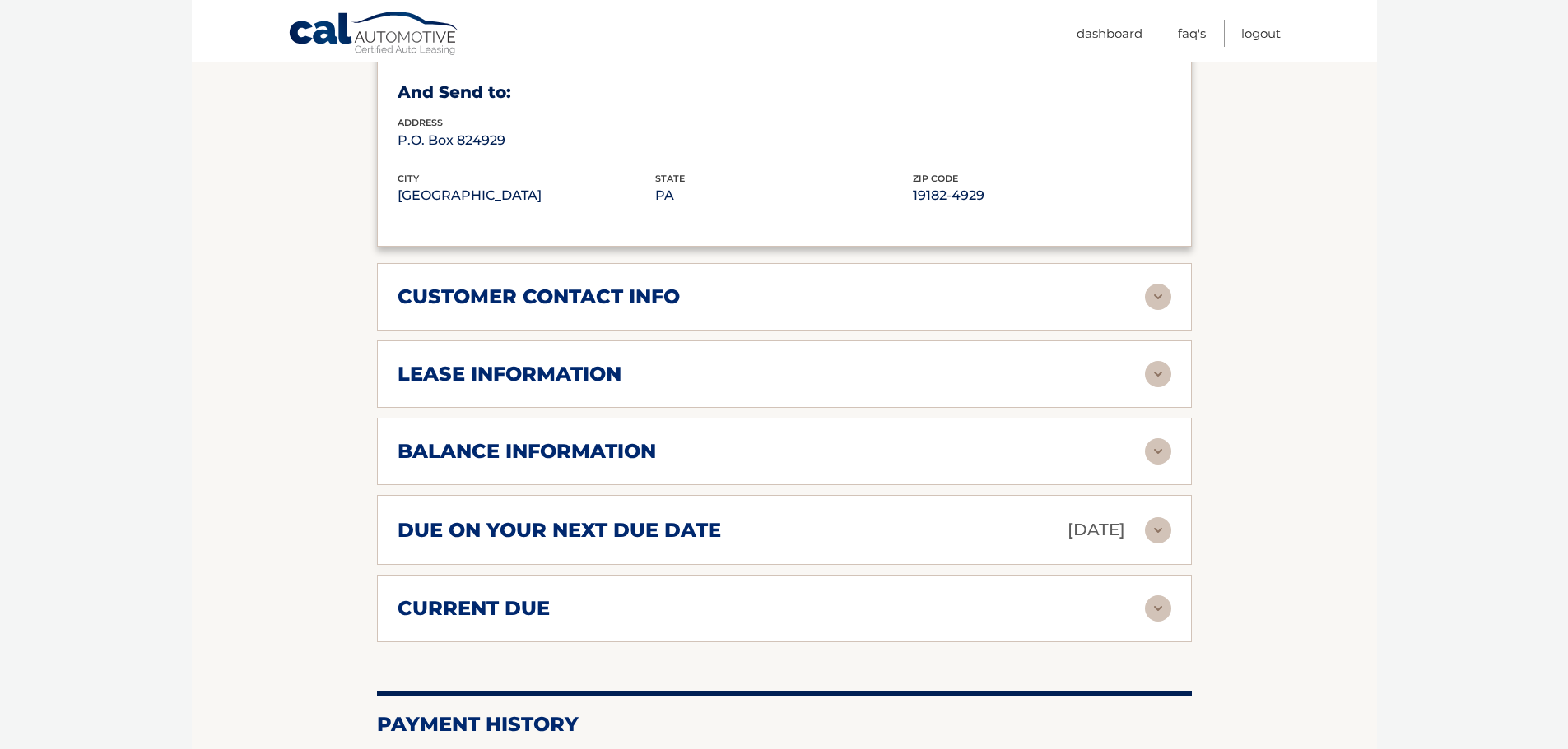
scroll to position [1151, 0]
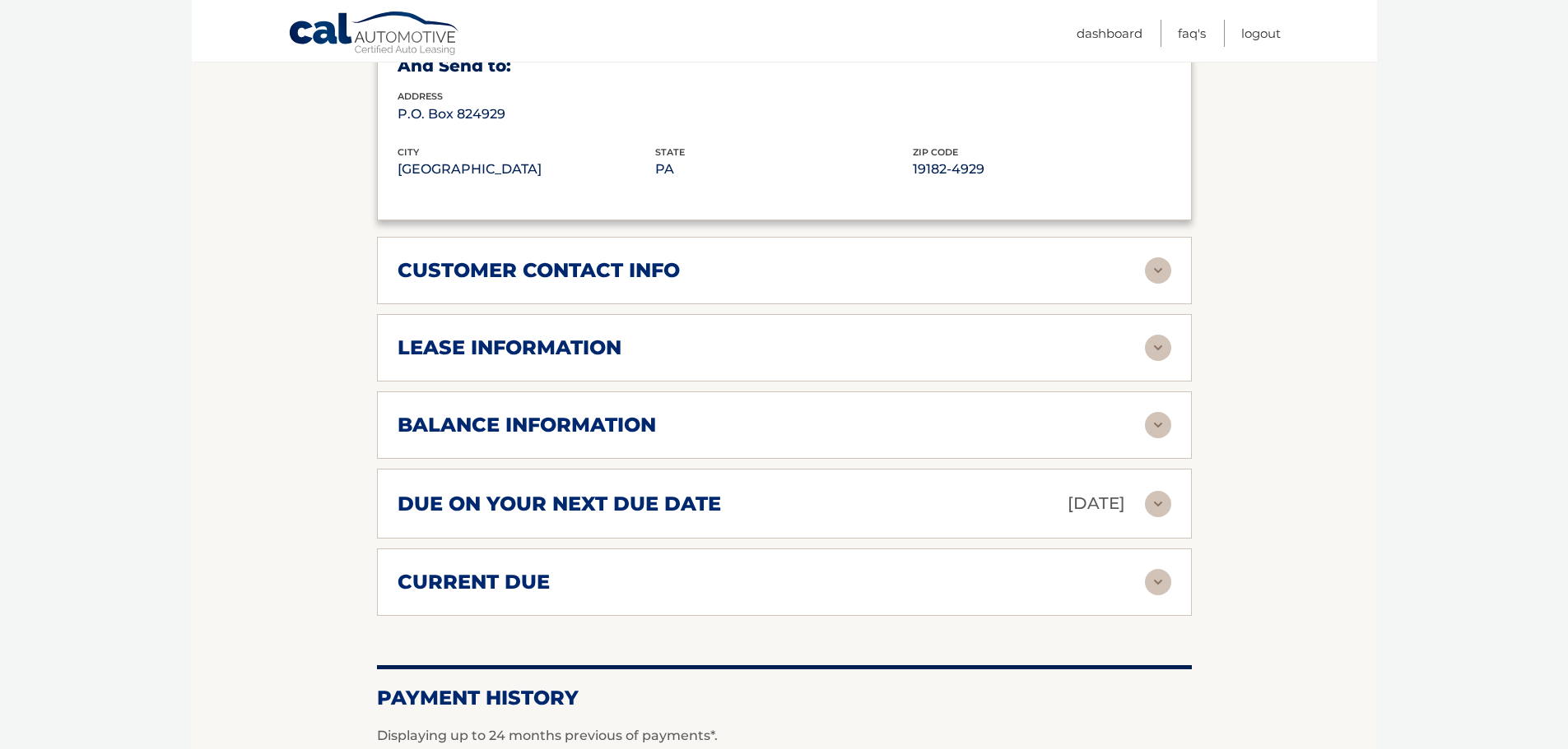
click at [604, 271] on h2 "customer contact info" at bounding box center [539, 271] width 283 height 25
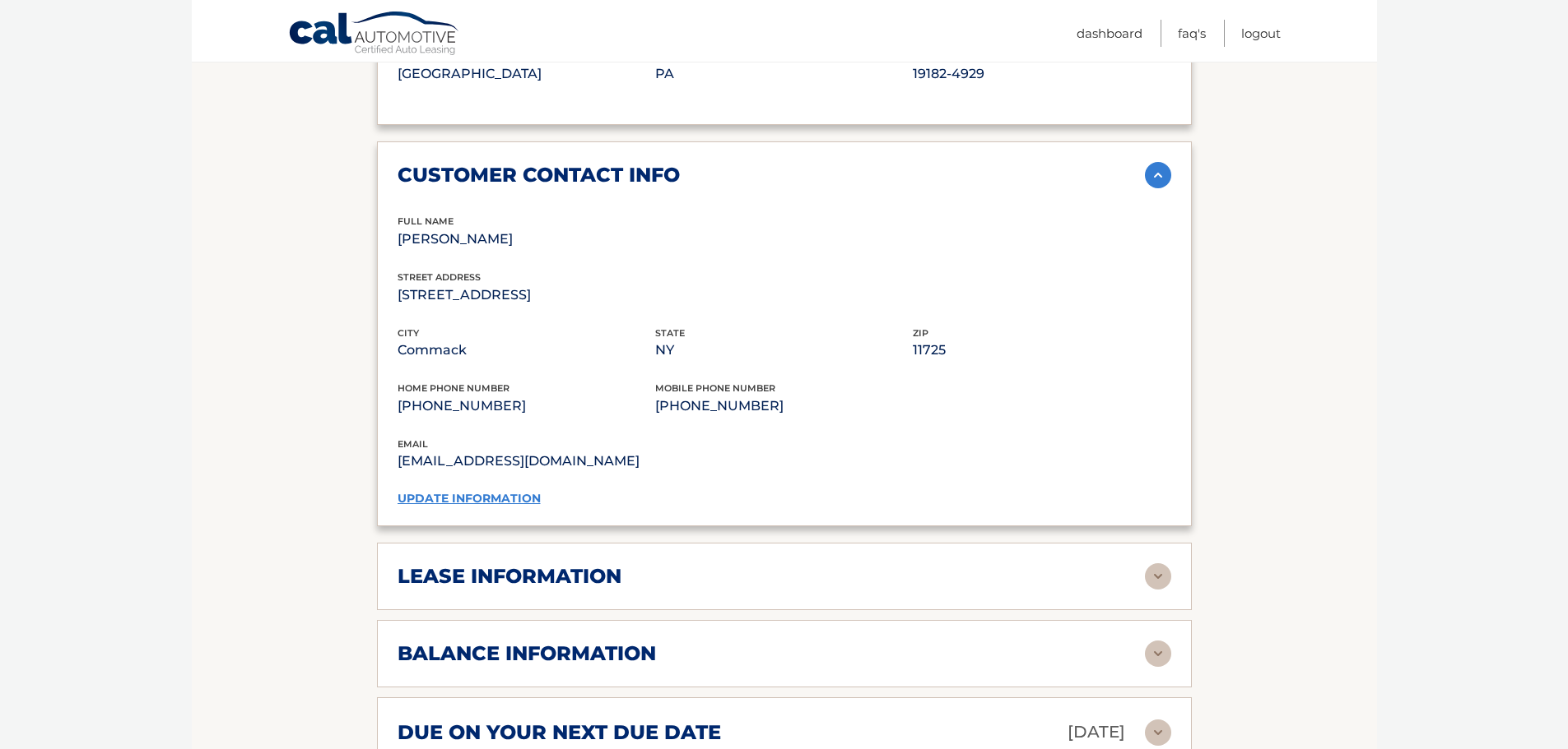
scroll to position [1398, 0]
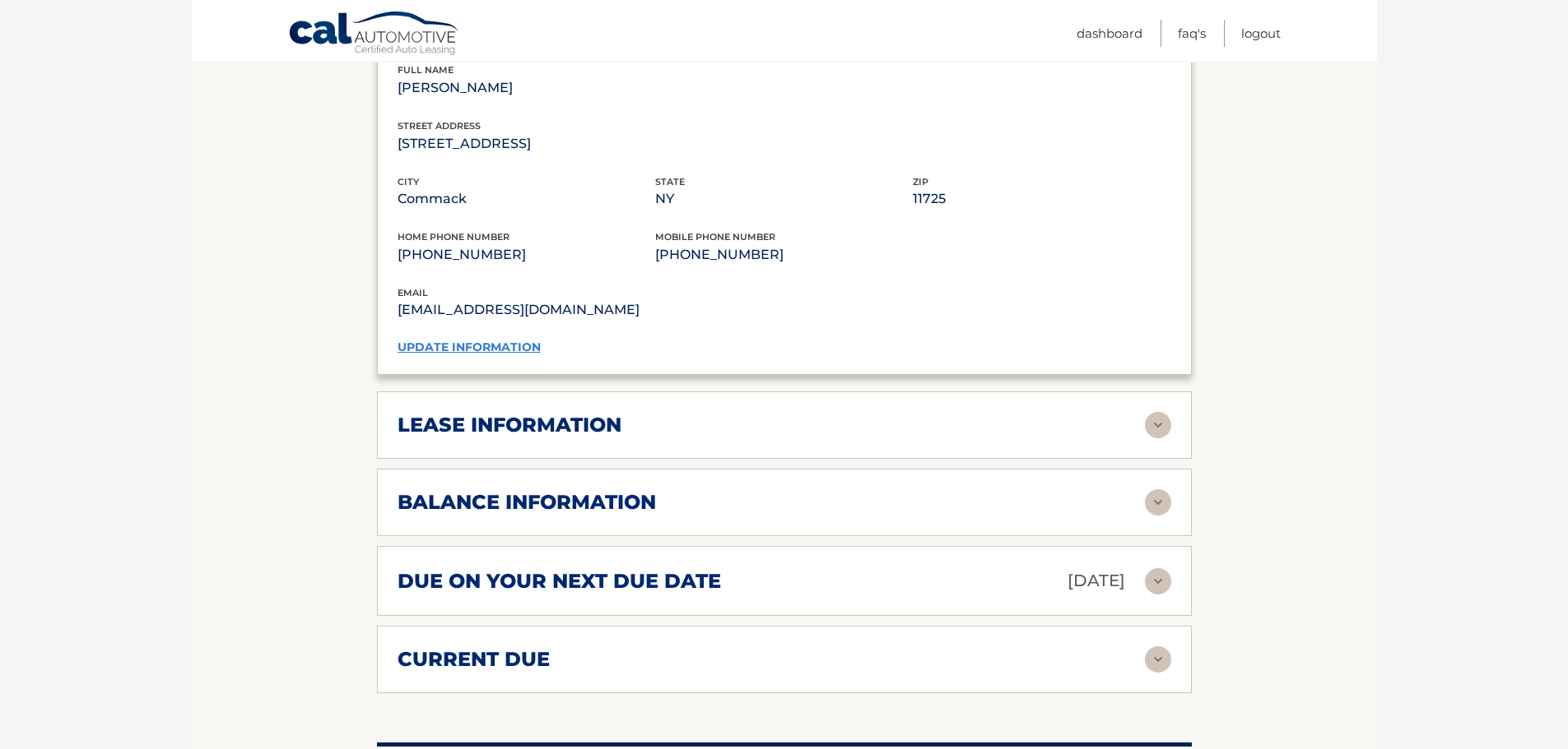
click at [607, 416] on h2 "lease information" at bounding box center [510, 425] width 224 height 25
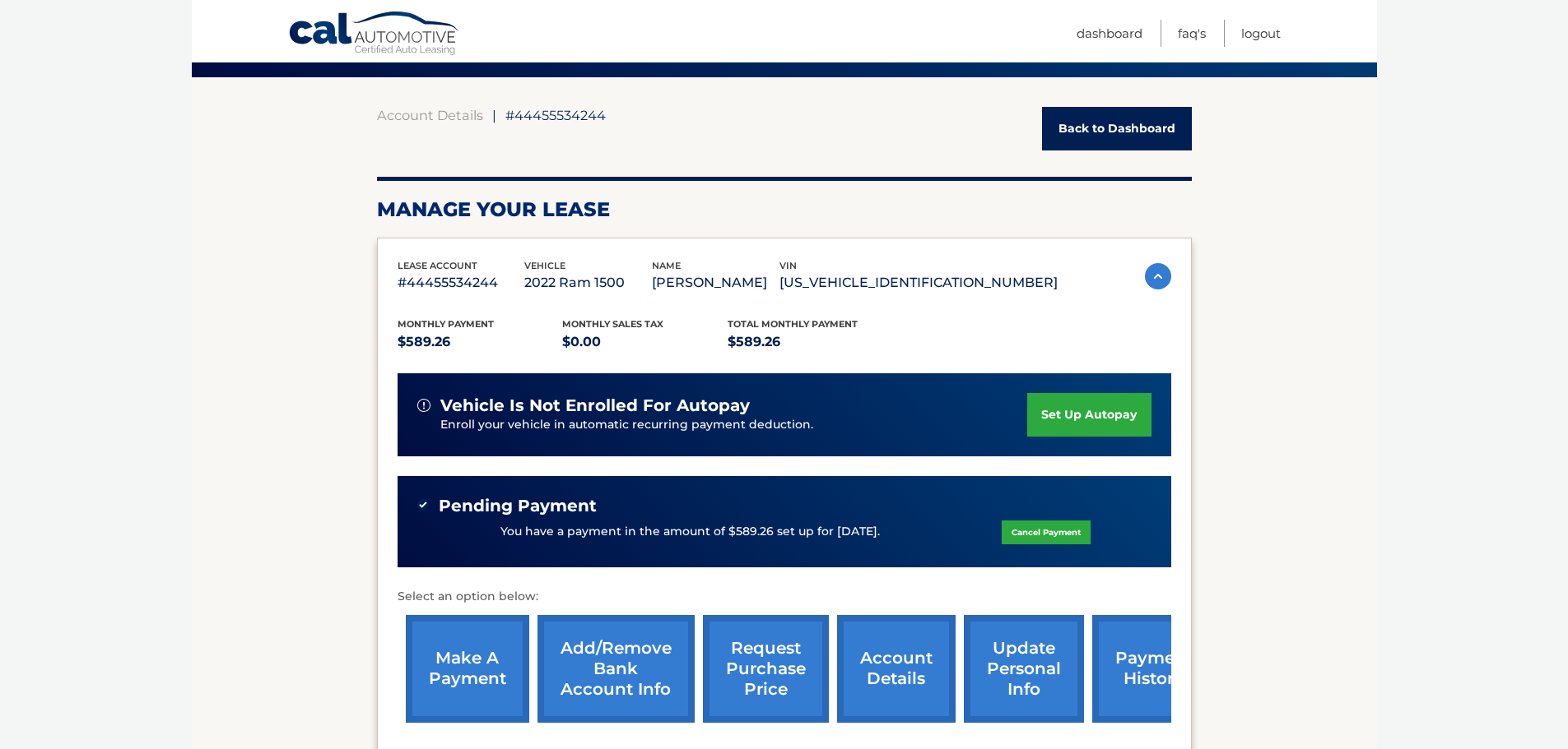
scroll to position [73, 0]
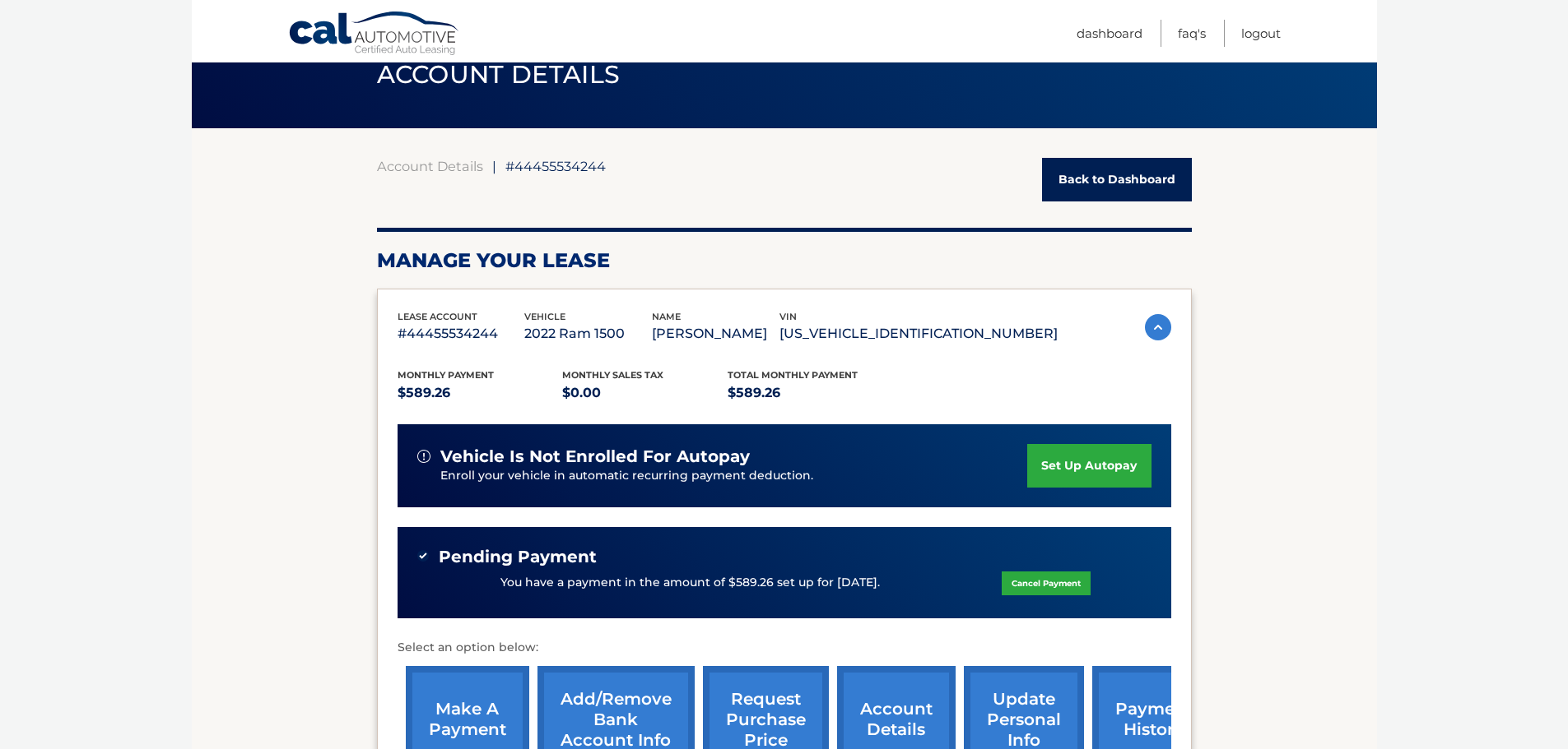
drag, startPoint x: 1037, startPoint y: 333, endPoint x: 895, endPoint y: 338, distance: 142.1
click at [894, 342] on p "[US_VEHICLE_IDENTIFICATION_NUMBER]" at bounding box center [918, 334] width 278 height 23
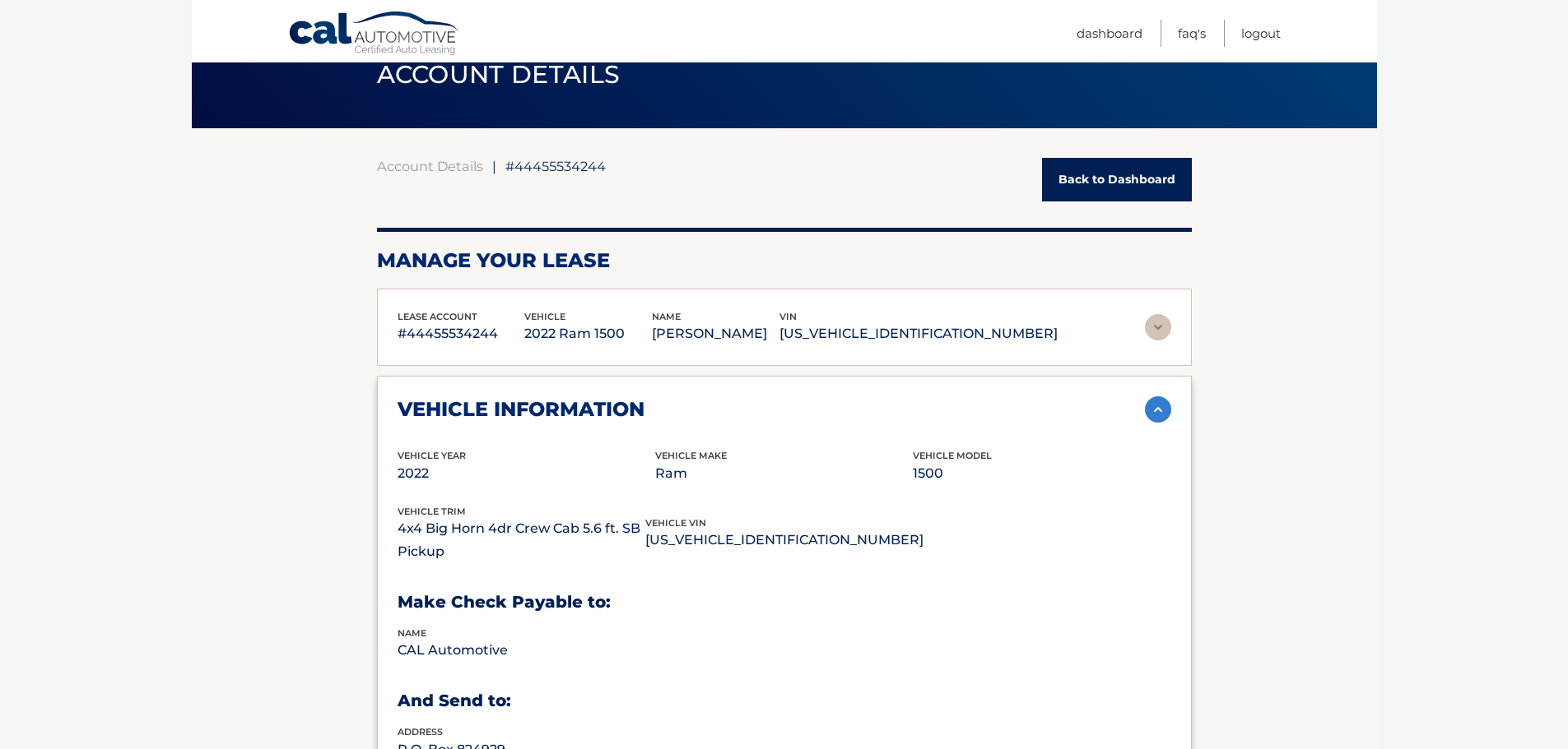
copy p "[US_VEHICLE_IDENTIFICATION_NUMBER]"
